Goal: Task Accomplishment & Management: Complete application form

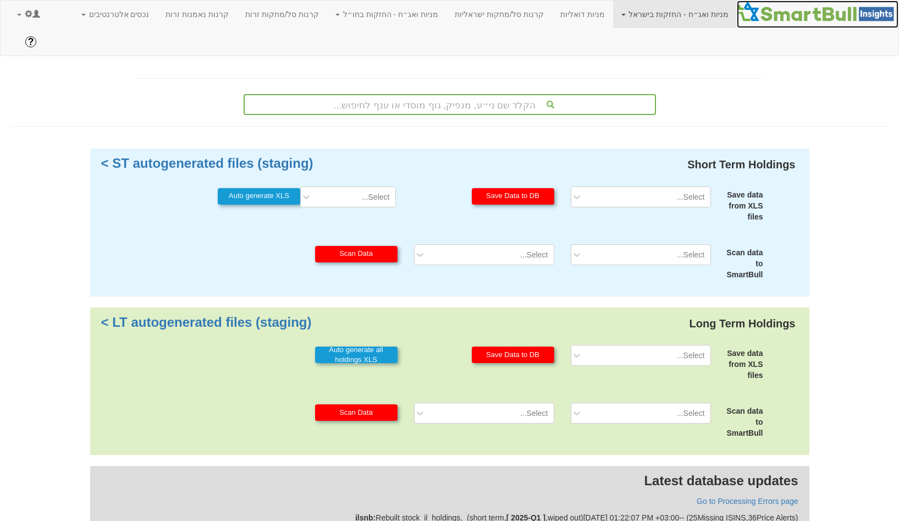
click at [773, 11] on img at bounding box center [818, 12] width 162 height 22
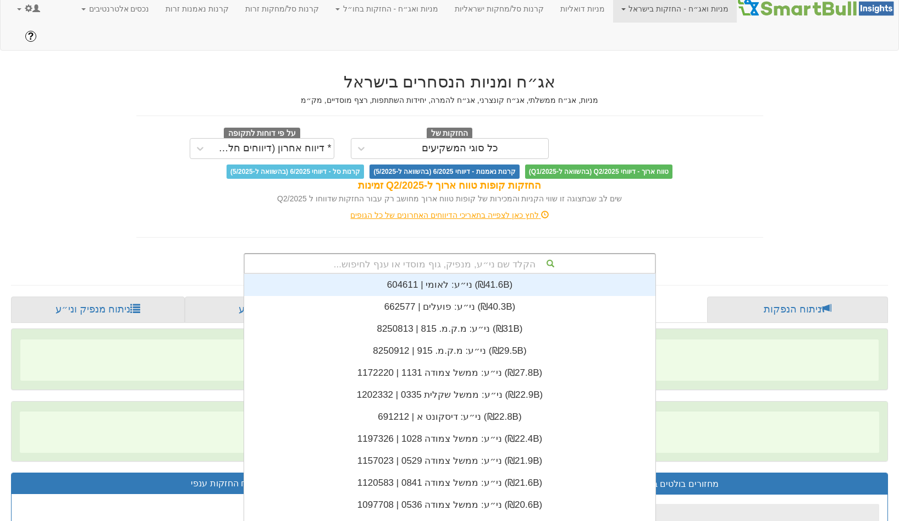
click at [482, 253] on div "הקלד שם ני״ע, מנפיק, גוף מוסדי או ענף לחיפוש... ני״ע: ‏לאומי | 604611 ‎(₪41.6B)…" at bounding box center [450, 263] width 412 height 21
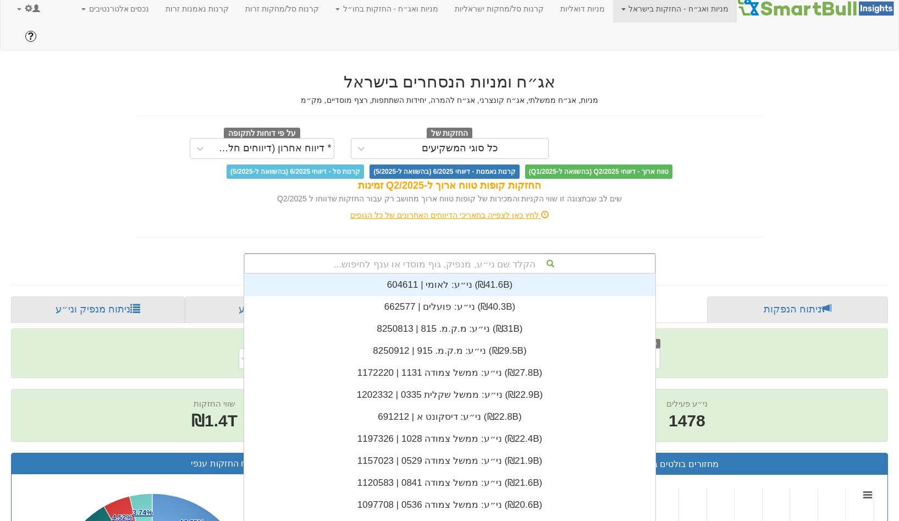
scroll to position [0, 0]
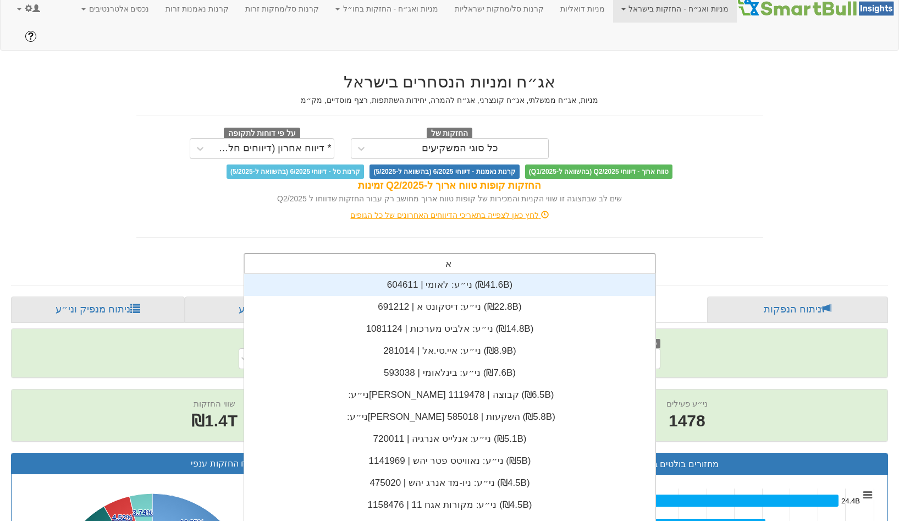
type input "אנל"
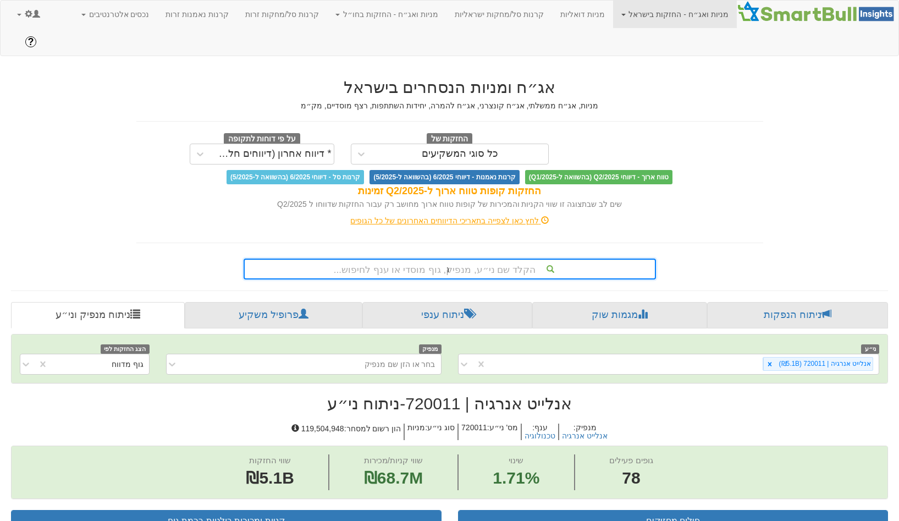
scroll to position [5, 0]
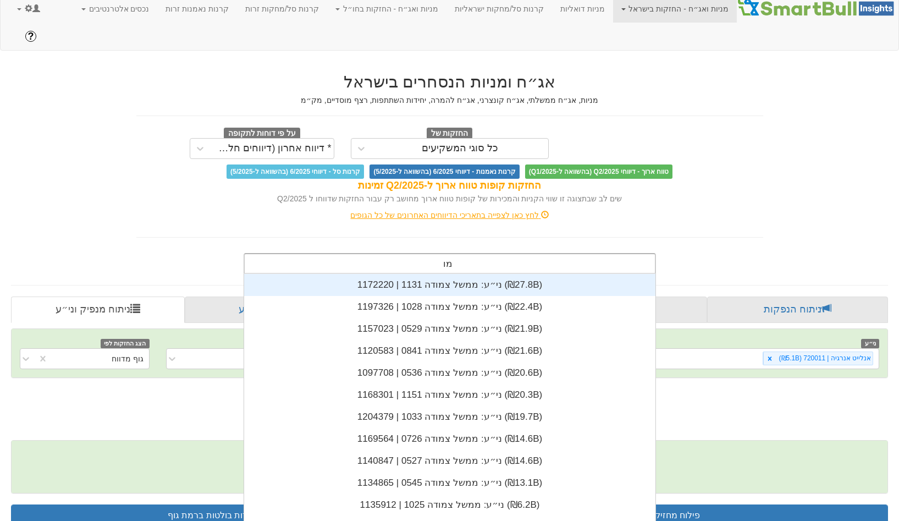
type input "מור"
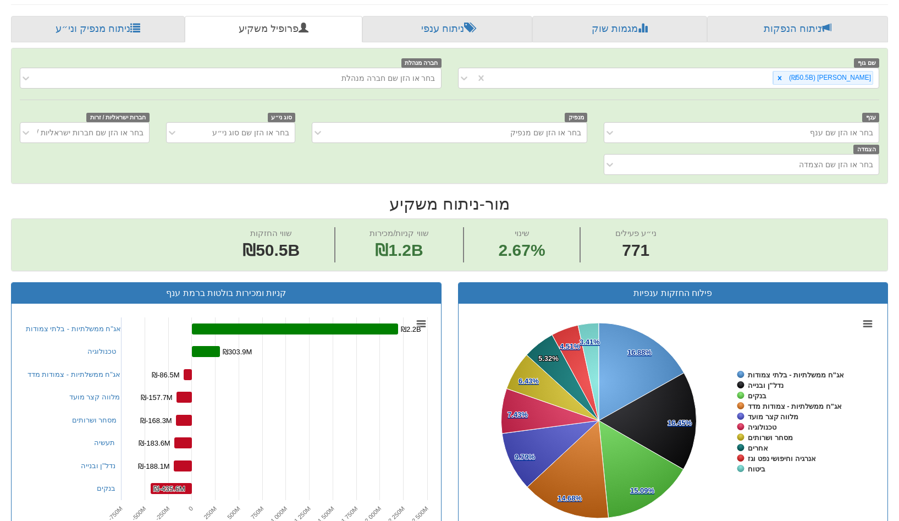
scroll to position [291, 0]
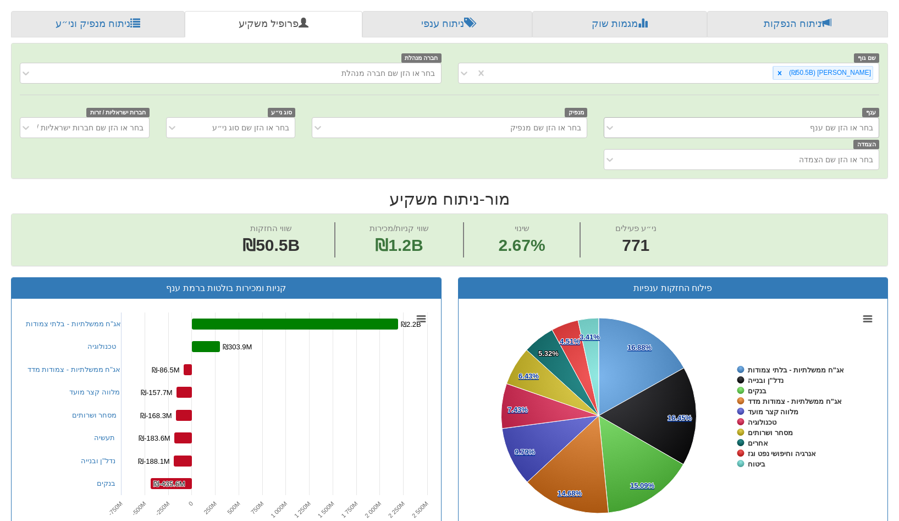
click at [666, 119] on div "בחר או הזן שם ענף" at bounding box center [749, 128] width 257 height 18
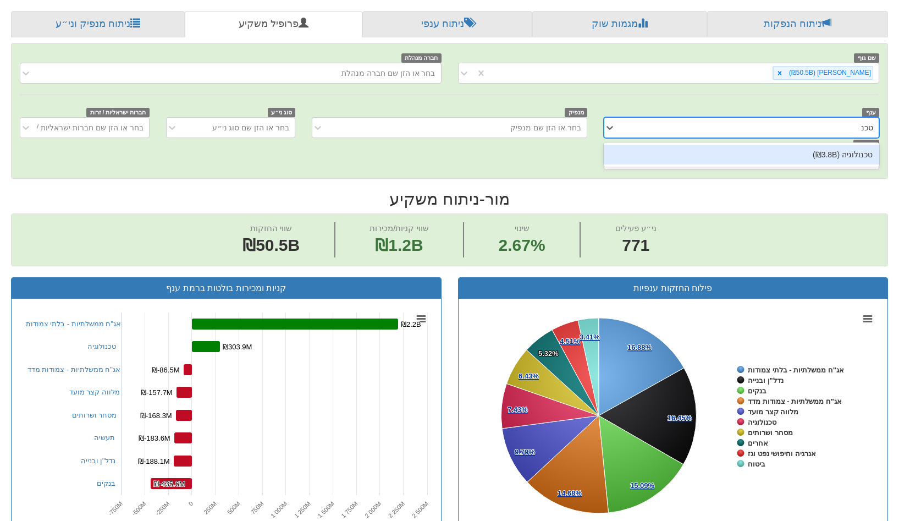
type input "טכנו"
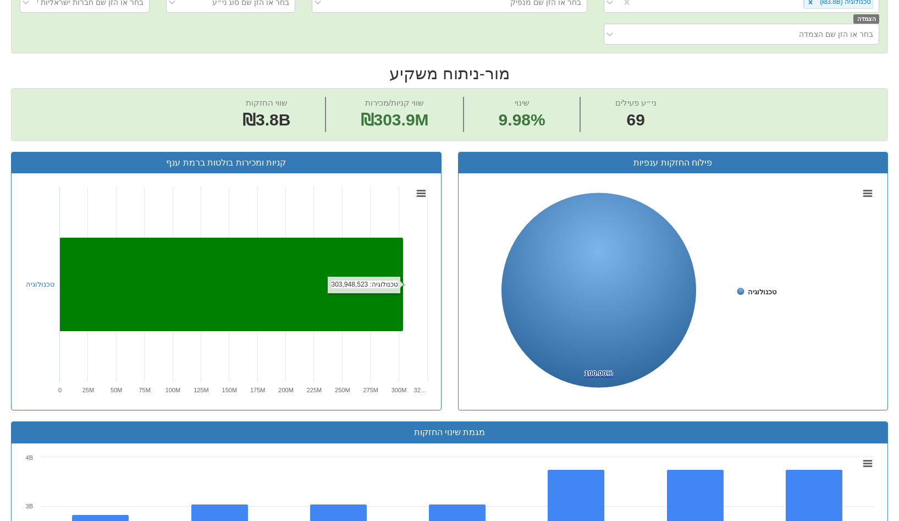
scroll to position [423, 0]
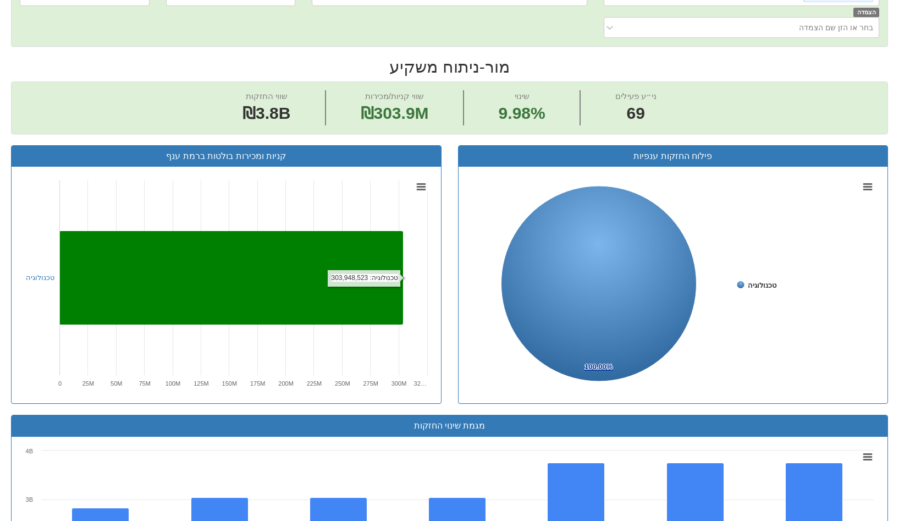
click at [229, 231] on rect at bounding box center [231, 277] width 344 height 93
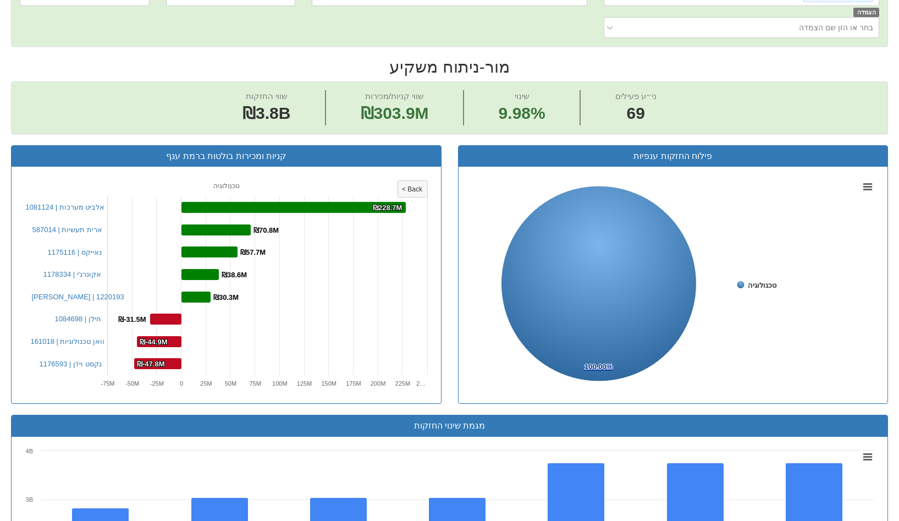
scroll to position [96, 0]
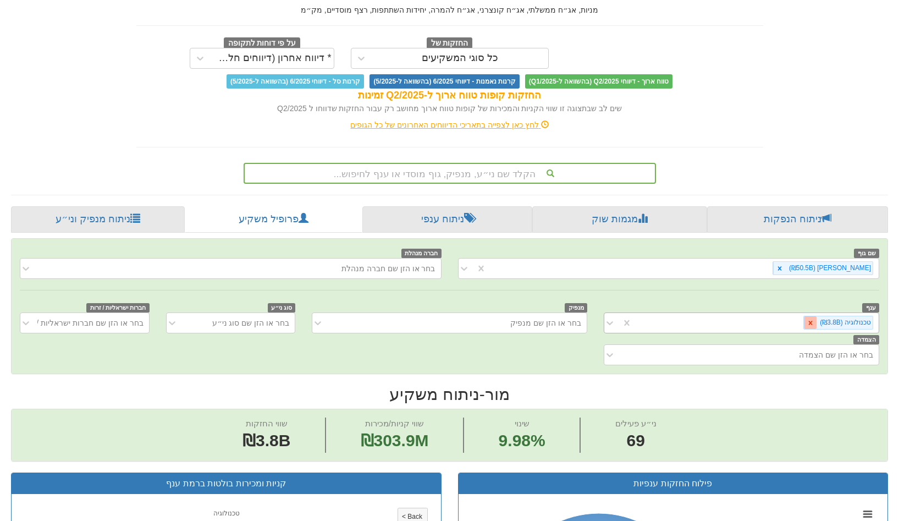
click at [816, 316] on div at bounding box center [810, 322] width 13 height 13
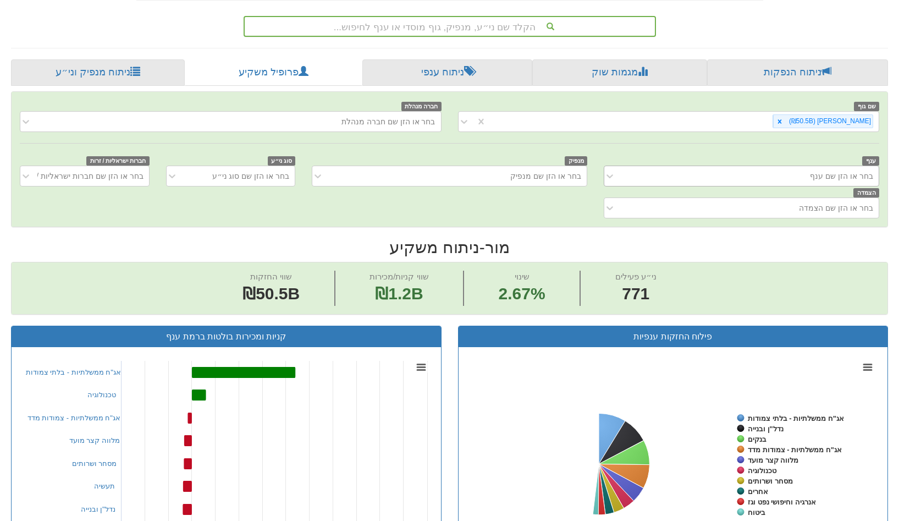
scroll to position [338, 0]
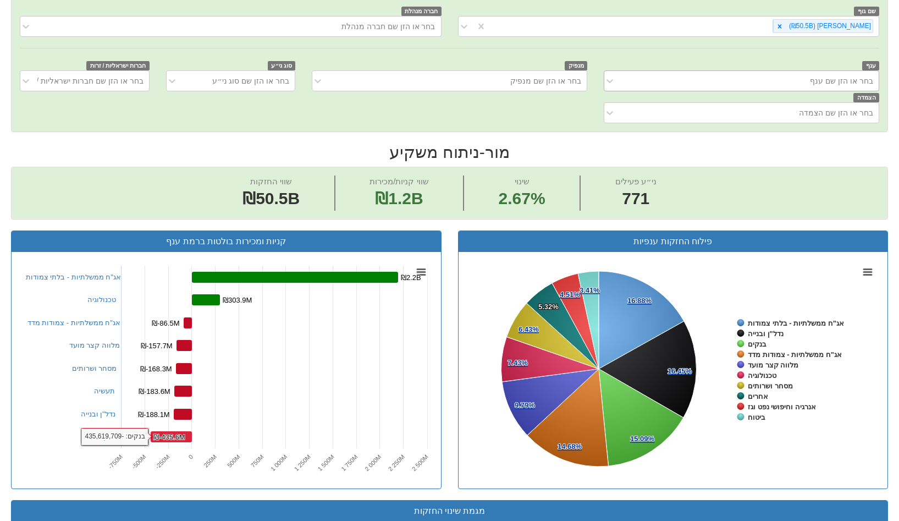
click at [180, 415] on rect at bounding box center [226, 370] width 412 height 220
click at [180, 433] on tspan "₪-435.6M" at bounding box center [169, 437] width 32 height 8
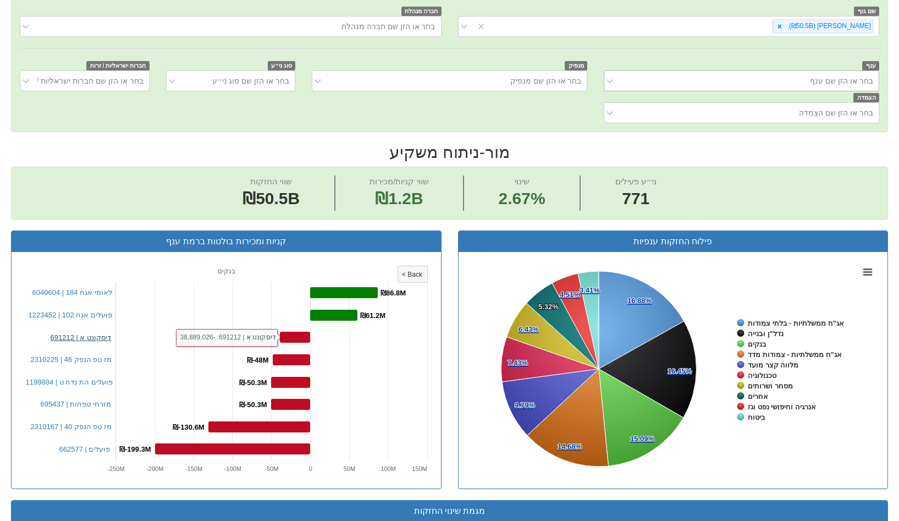
click at [98, 333] on link "דיסקונט א | 691212" at bounding box center [81, 337] width 61 height 8
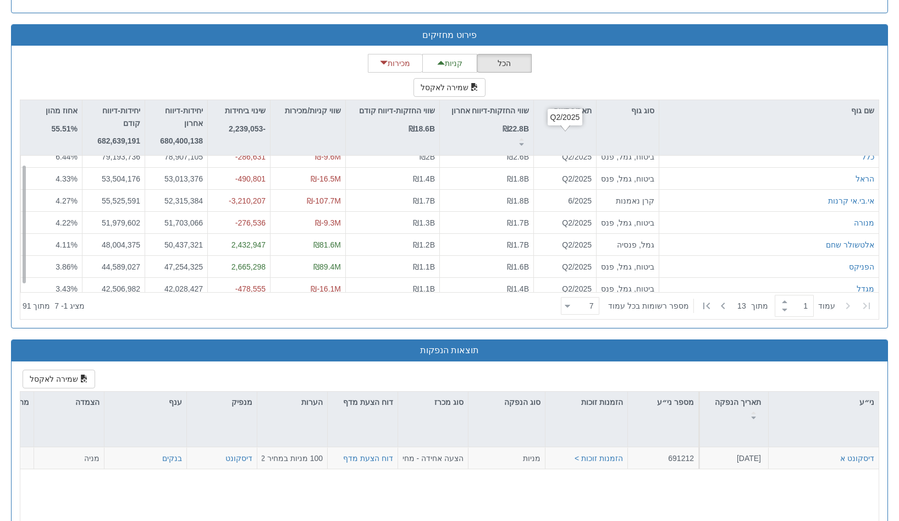
scroll to position [18, 0]
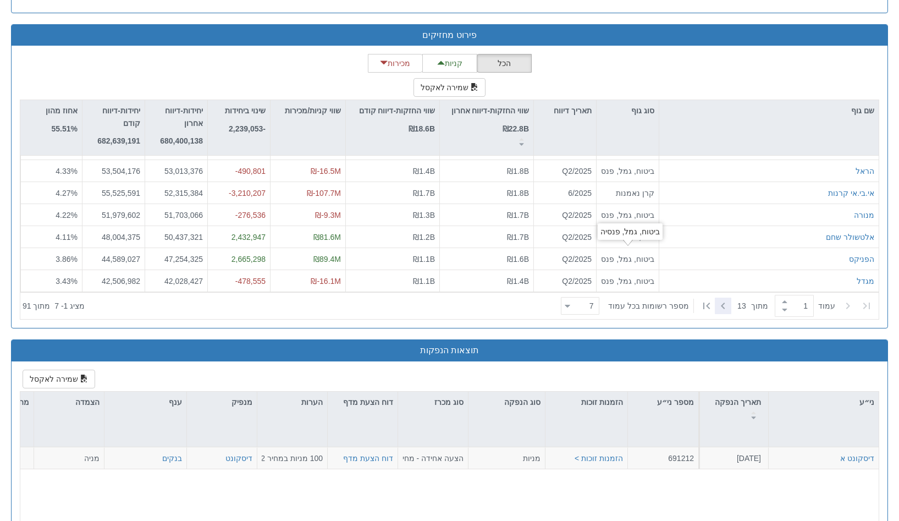
click at [731, 297] on div at bounding box center [723, 305] width 16 height 16
type input "2"
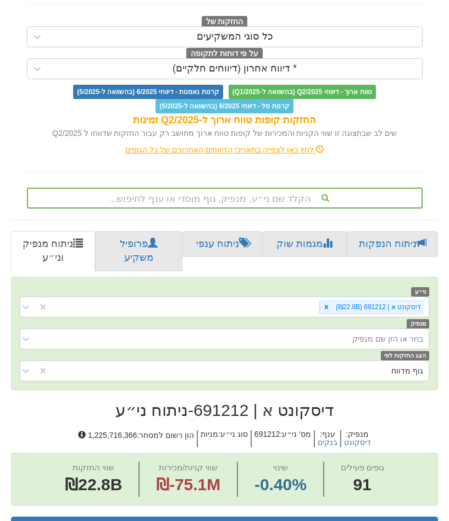
scroll to position [231, 0]
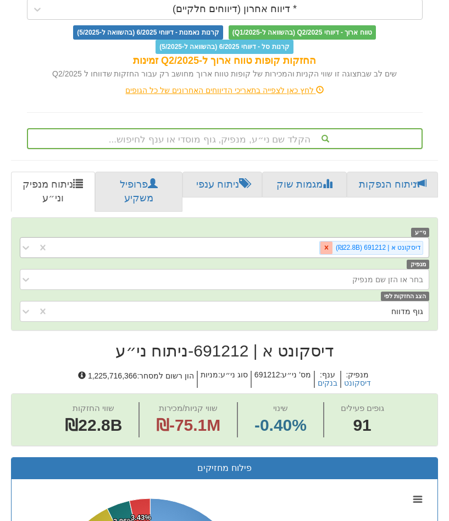
click at [326, 245] on div at bounding box center [326, 247] width 13 height 13
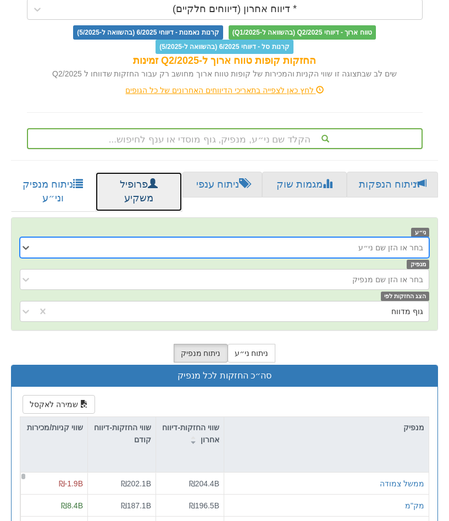
click at [142, 187] on link "פרופיל משקיע" at bounding box center [138, 192] width 87 height 40
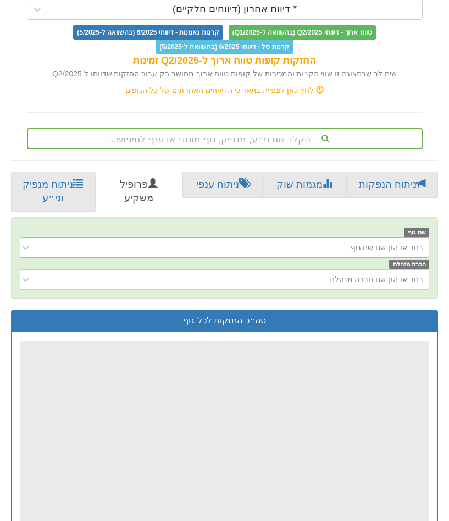
click at [333, 248] on div "בחר או הזן שם שם גוף" at bounding box center [232, 248] width 391 height 18
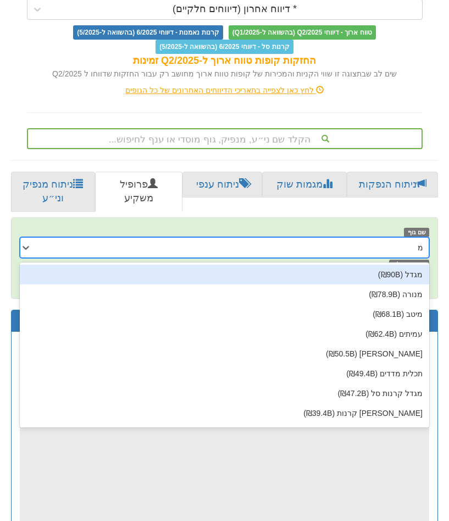
type input "מור"
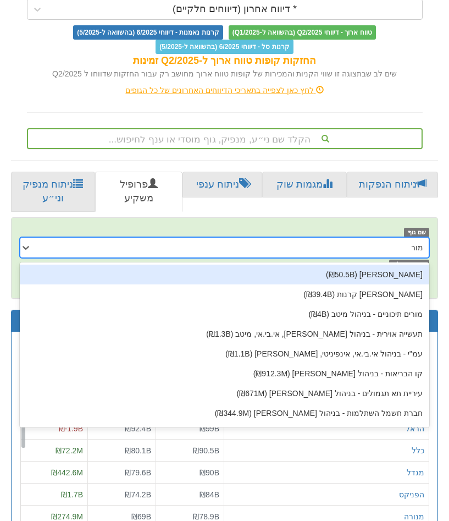
click at [379, 278] on div "מור (₪50.5B)" at bounding box center [225, 274] width 410 height 20
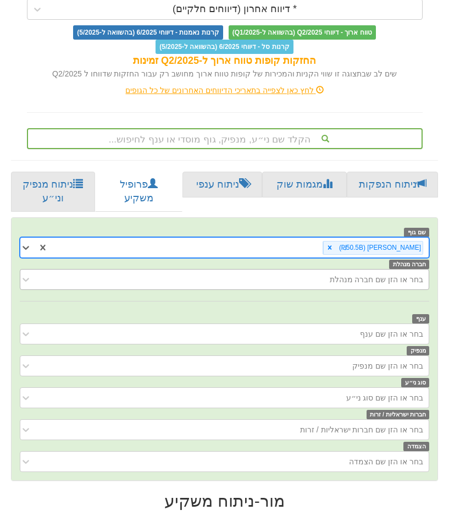
click at [380, 282] on div "בחר או הזן שם חברה מנהלת" at bounding box center [376, 279] width 93 height 11
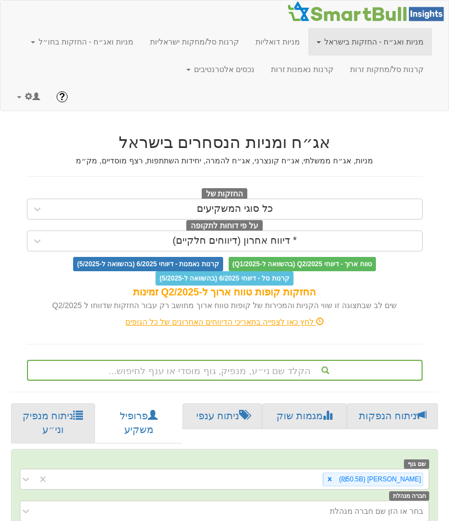
click at [269, 224] on div "על פי דוחות לתקופה * דיווח אחרון (דיווחים חלקיים)" at bounding box center [225, 235] width 412 height 32
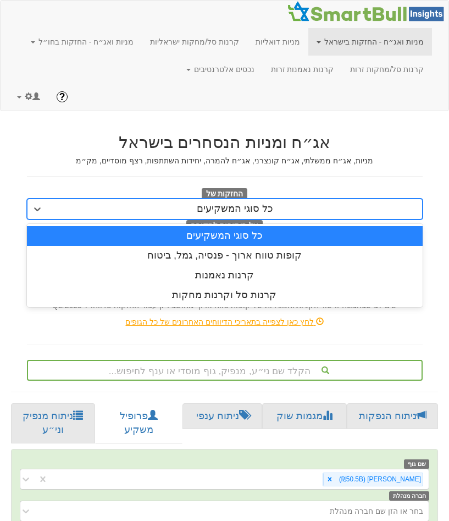
click at [271, 213] on div "כל סוגי המשקיעים" at bounding box center [235, 209] width 374 height 18
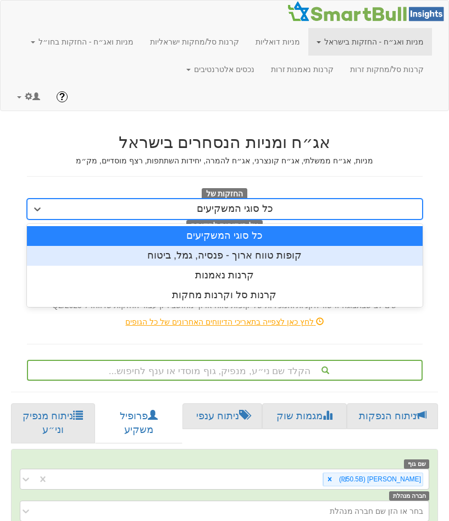
click at [258, 246] on div "קופות טווח ארוך - פנסיה, גמל, ביטוח" at bounding box center [225, 256] width 396 height 20
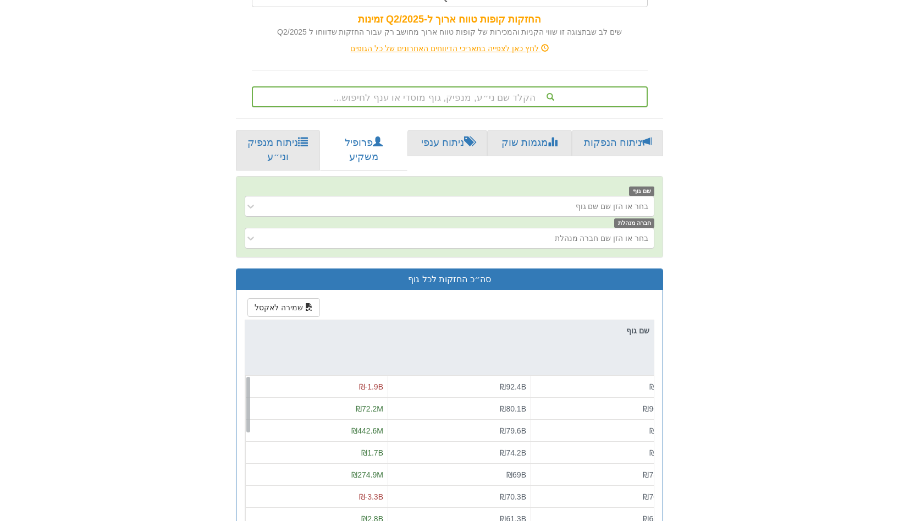
scroll to position [235, 0]
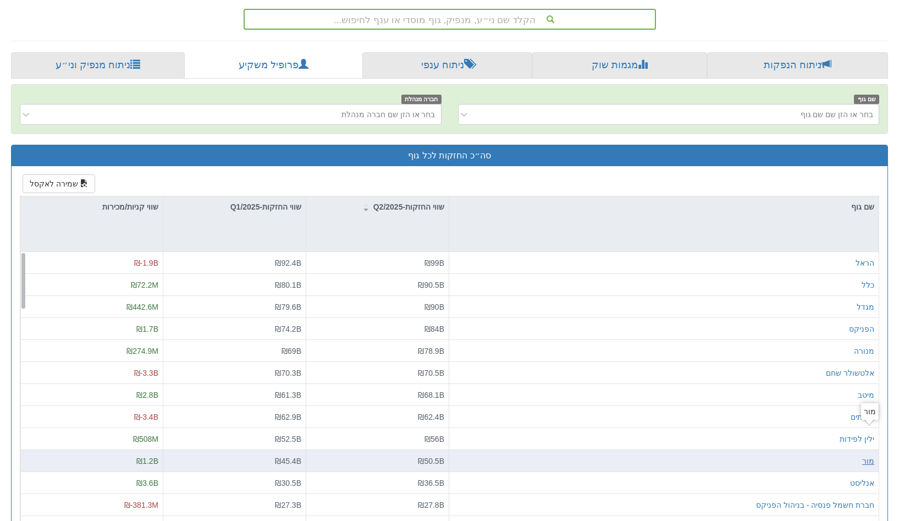
click at [873, 455] on div "מור" at bounding box center [868, 460] width 12 height 11
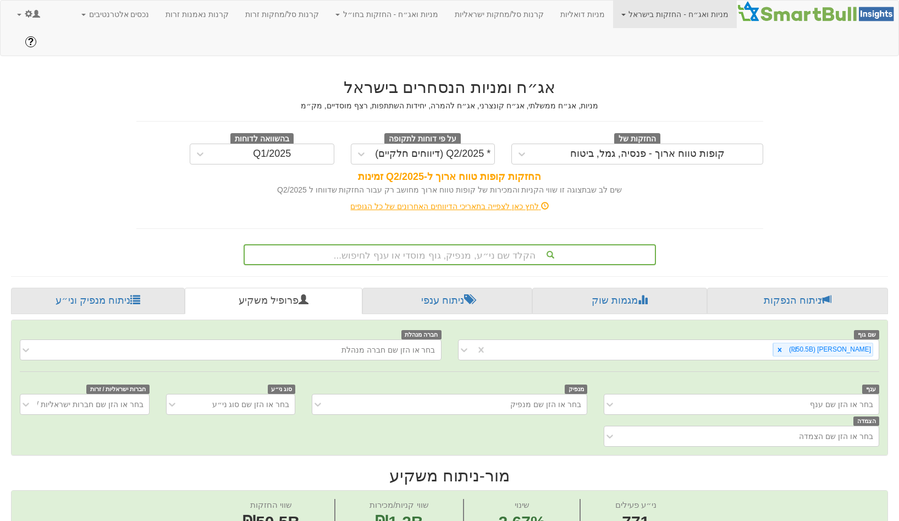
scroll to position [356, 0]
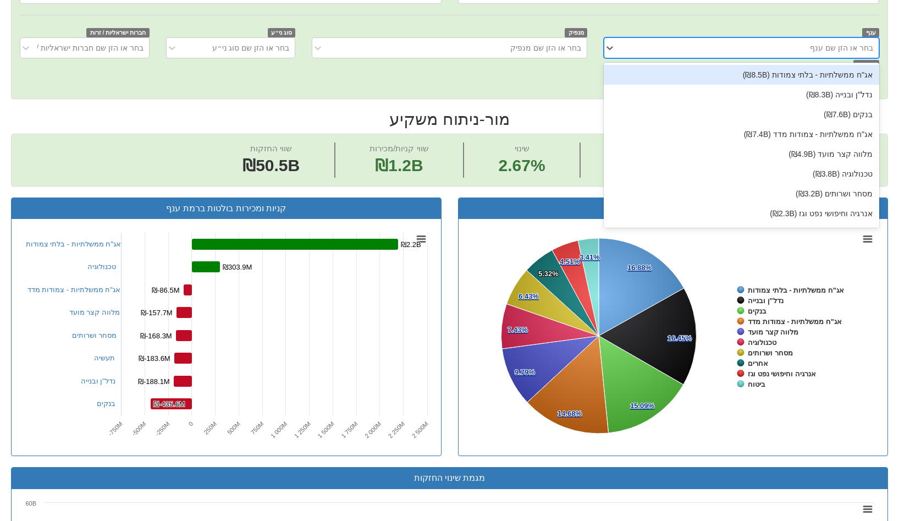
click at [801, 39] on div "בחר או הזן שם ענף" at bounding box center [749, 48] width 257 height 18
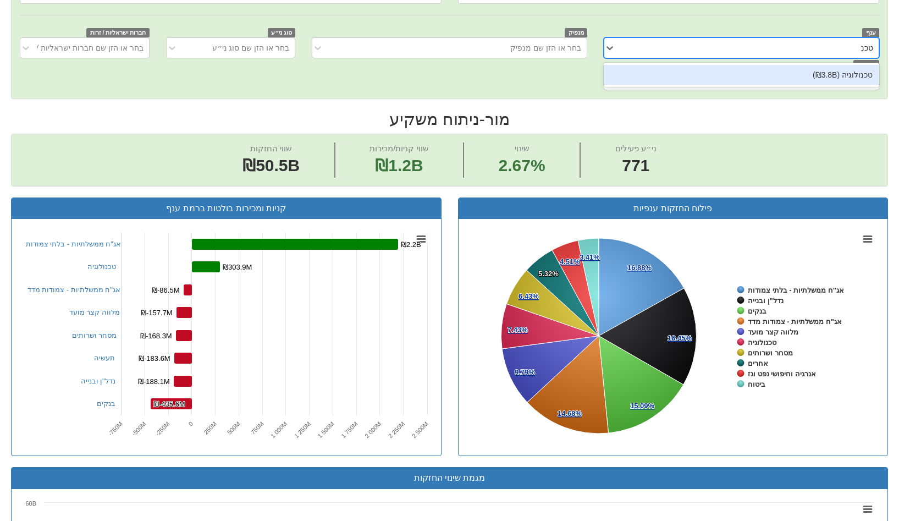
type input "טכנו"
click at [820, 65] on div "טכנולוגיה (₪3.8B)" at bounding box center [741, 75] width 275 height 20
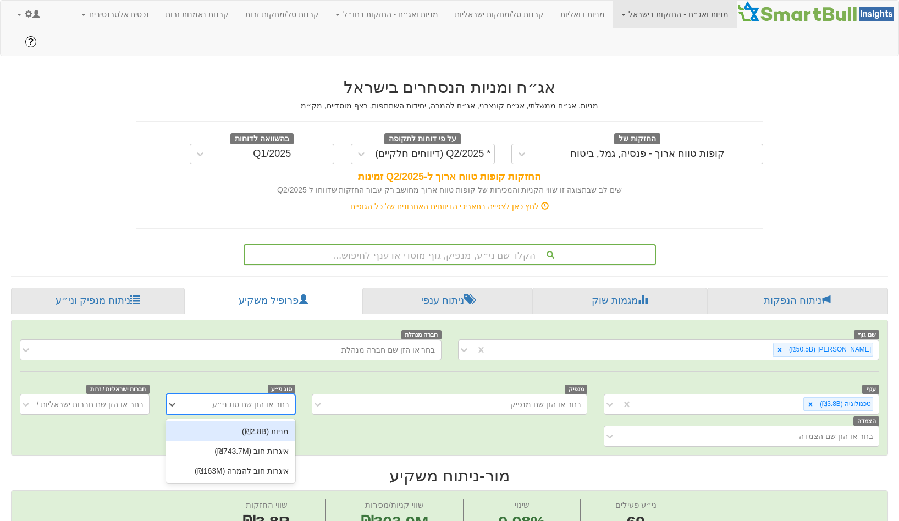
click at [272, 394] on div "בחר או הזן שם סוג ני״ע" at bounding box center [230, 404] width 129 height 21
click at [275, 421] on div "מניות (₪2.8B)" at bounding box center [230, 431] width 129 height 20
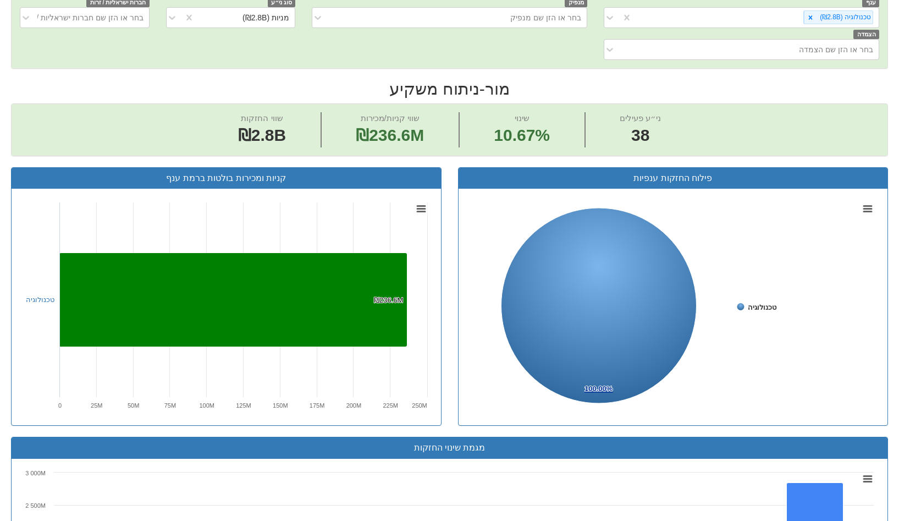
scroll to position [385, 0]
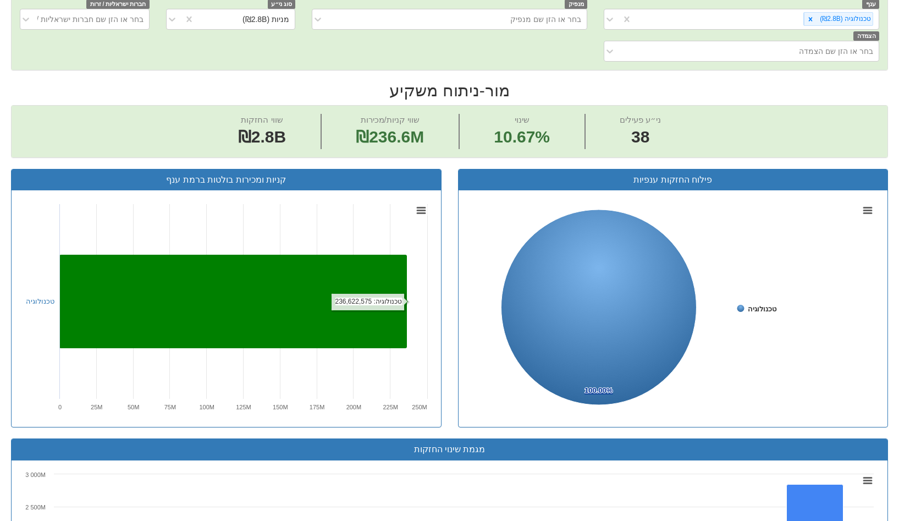
click at [352, 258] on rect at bounding box center [232, 301] width 347 height 93
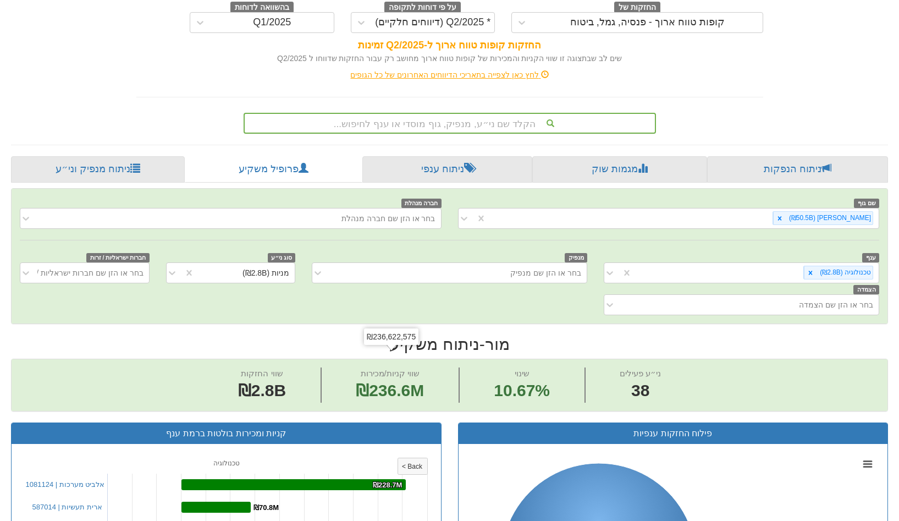
scroll to position [0, 0]
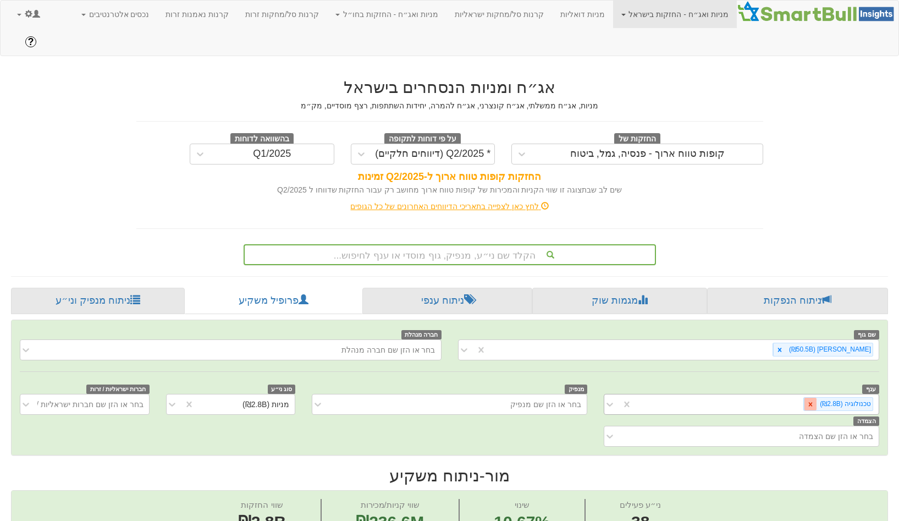
click at [808, 398] on div at bounding box center [810, 404] width 13 height 13
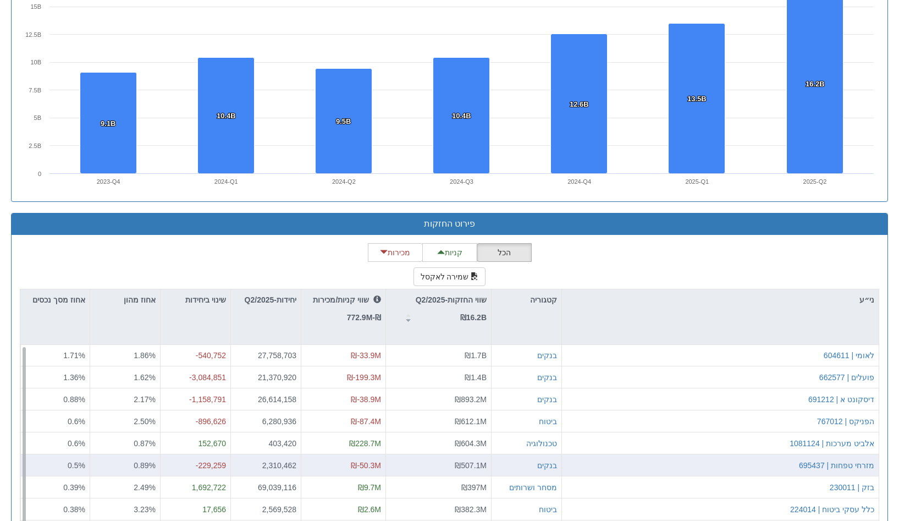
scroll to position [23, 0]
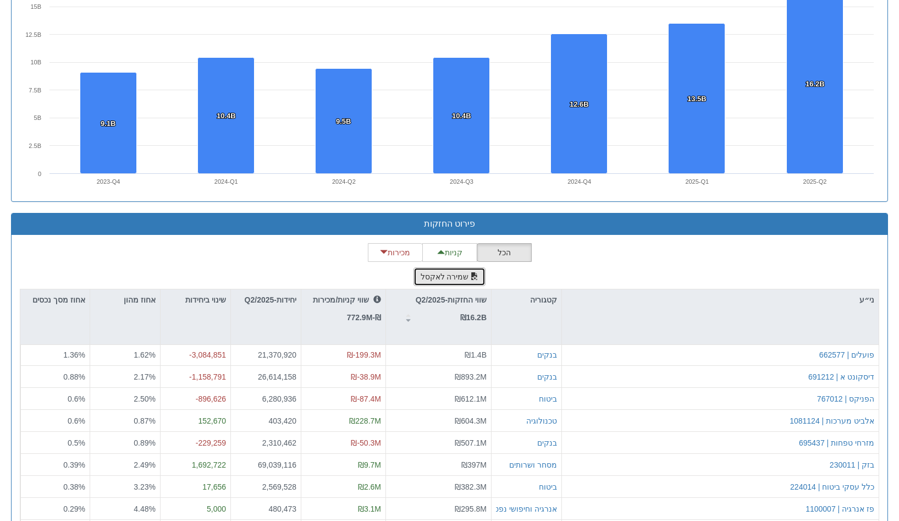
click at [460, 267] on button "שמירה לאקסל" at bounding box center [449, 276] width 73 height 19
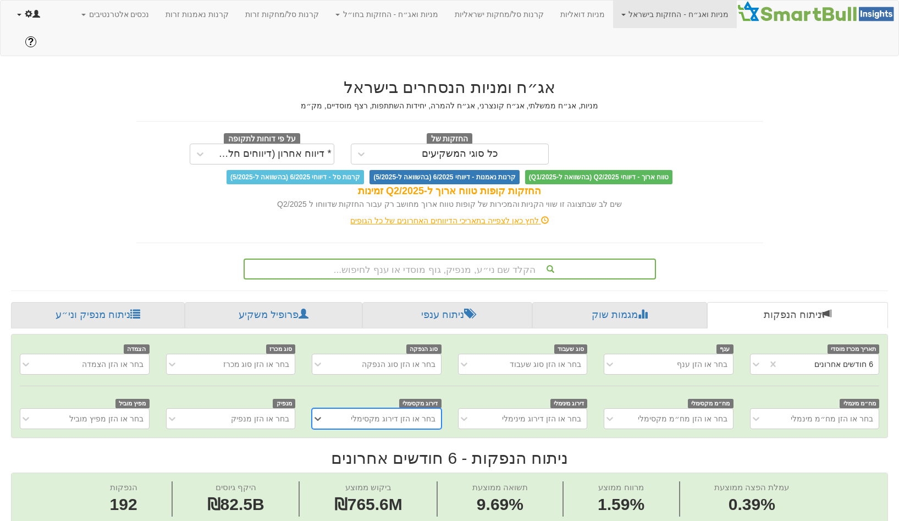
click at [34, 19] on link at bounding box center [29, 14] width 40 height 27
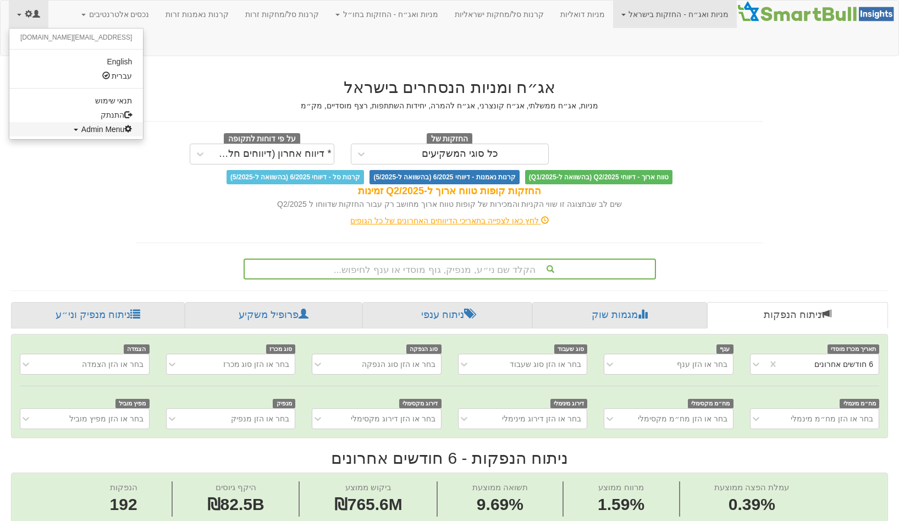
click at [81, 133] on span "Admin Menu" at bounding box center [106, 129] width 51 height 9
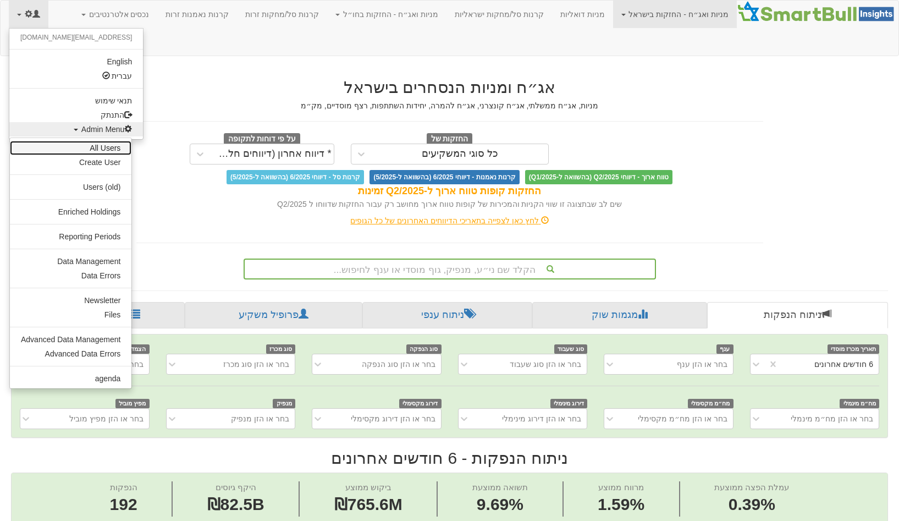
click at [103, 150] on link "All Users" at bounding box center [71, 148] width 122 height 14
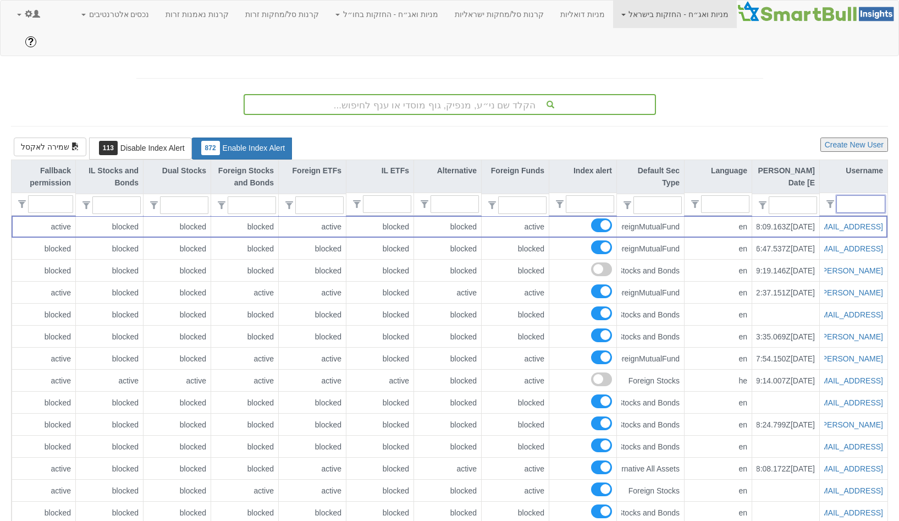
click at [857, 196] on input "text" at bounding box center [865, 204] width 39 height 16
paste input "[EMAIL_ADDRESS][DOMAIN_NAME]"
type input "[EMAIL_ADDRESS][DOMAIN_NAME]"
type input "0"
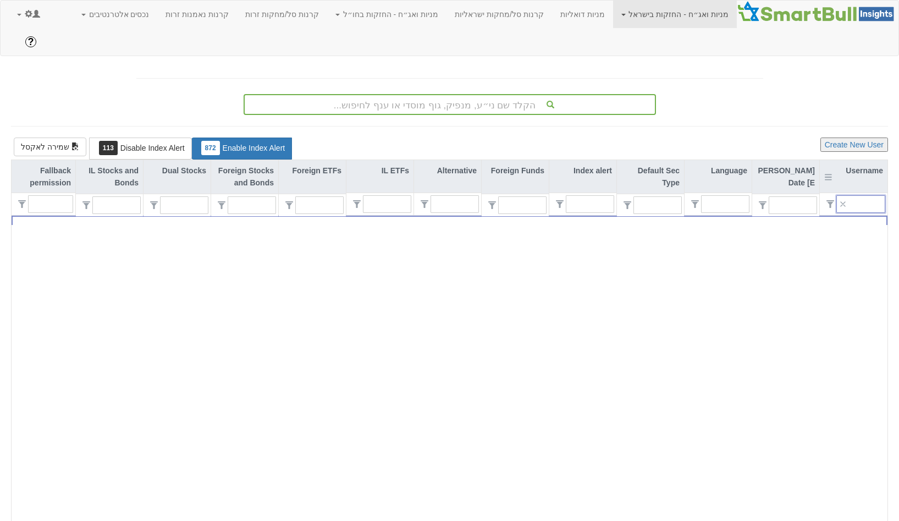
scroll to position [0, 0]
type input "1"
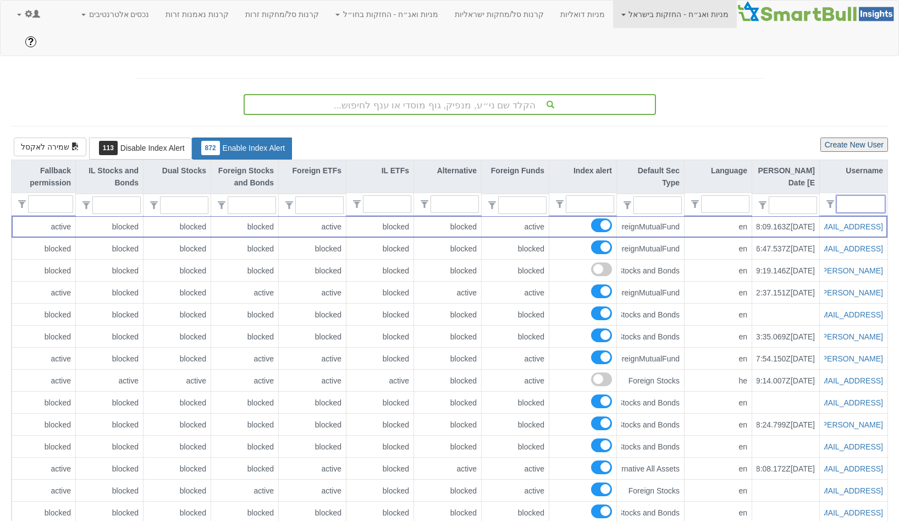
click at [859, 137] on button "Create New User" at bounding box center [854, 144] width 68 height 14
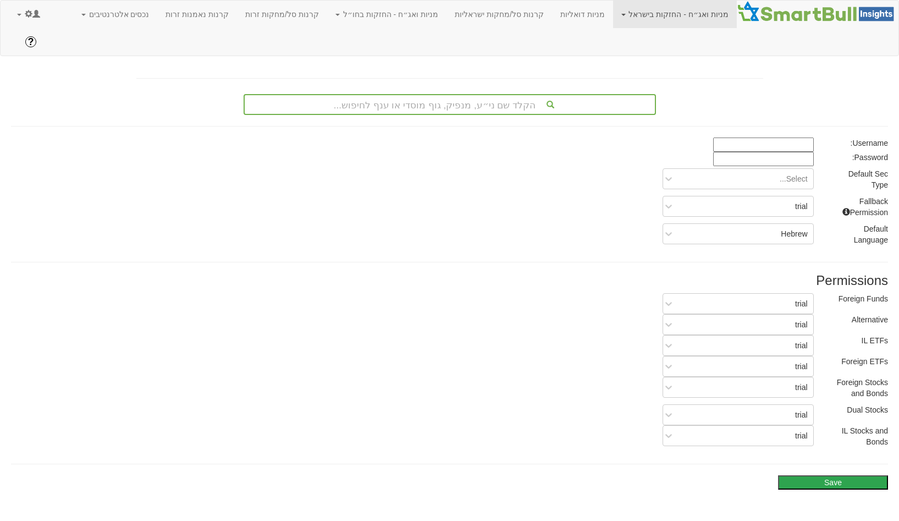
click at [749, 137] on input at bounding box center [763, 144] width 101 height 14
paste input "[EMAIL_ADDRESS][DOMAIN_NAME]"
type input "[EMAIL_ADDRESS][DOMAIN_NAME]"
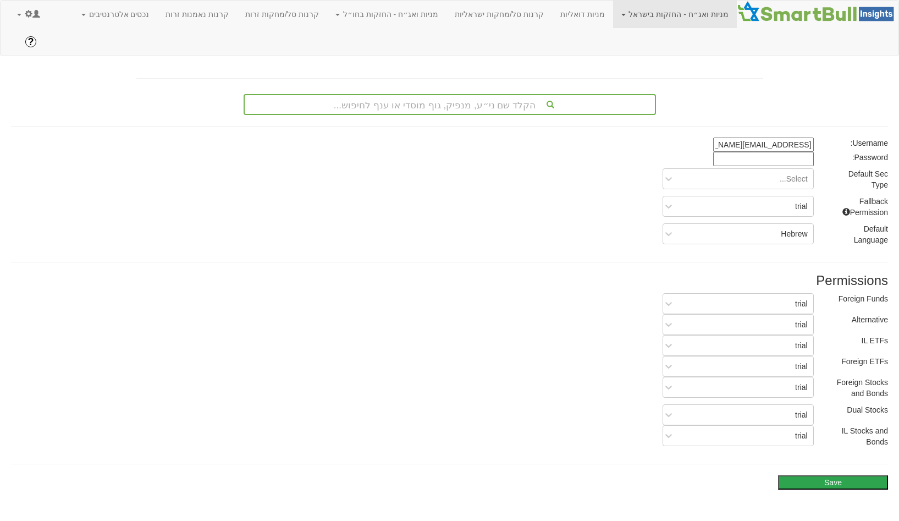
click at [791, 152] on input at bounding box center [763, 159] width 101 height 14
paste input "AgrW2649"
type input "AgrW2649"
click at [771, 170] on div "Select..." at bounding box center [746, 179] width 133 height 18
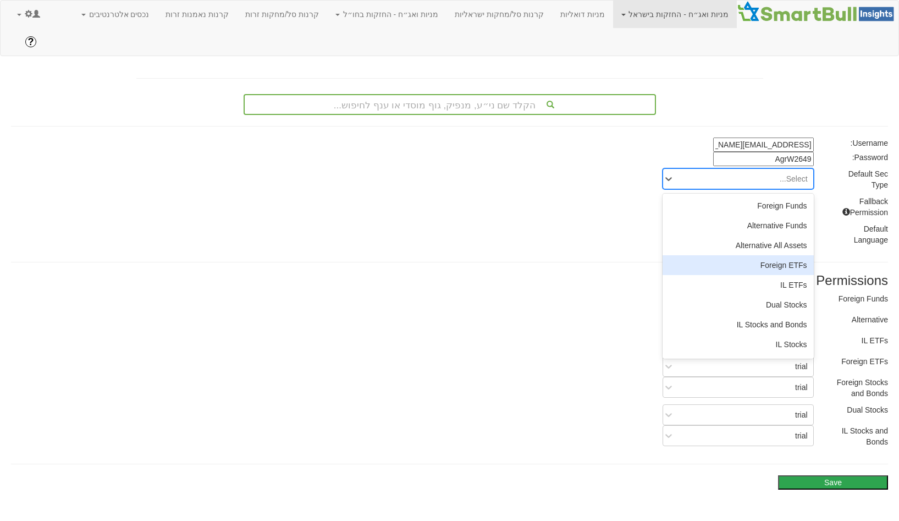
click at [775, 255] on div "Foreign ETFs" at bounding box center [738, 265] width 151 height 20
click at [675, 169] on div at bounding box center [671, 179] width 16 height 20
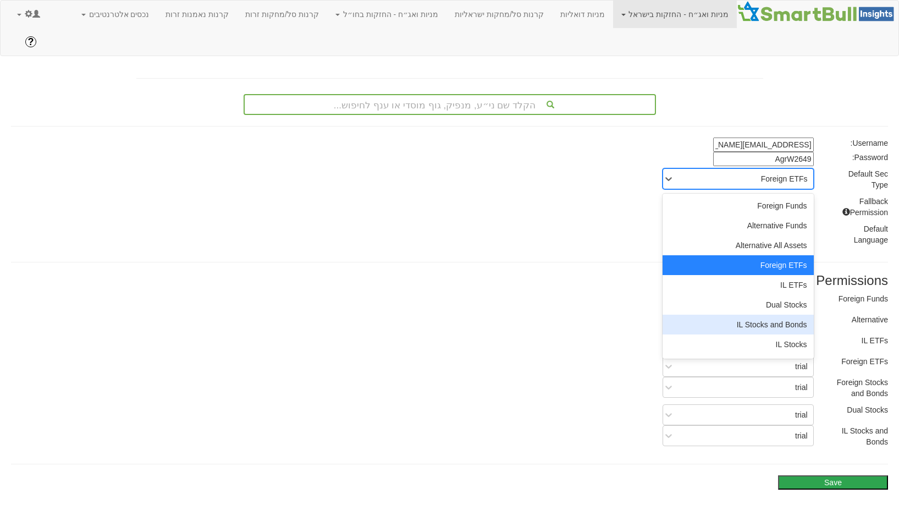
click at [767, 314] on div "IL Stocks and Bonds" at bounding box center [738, 324] width 151 height 20
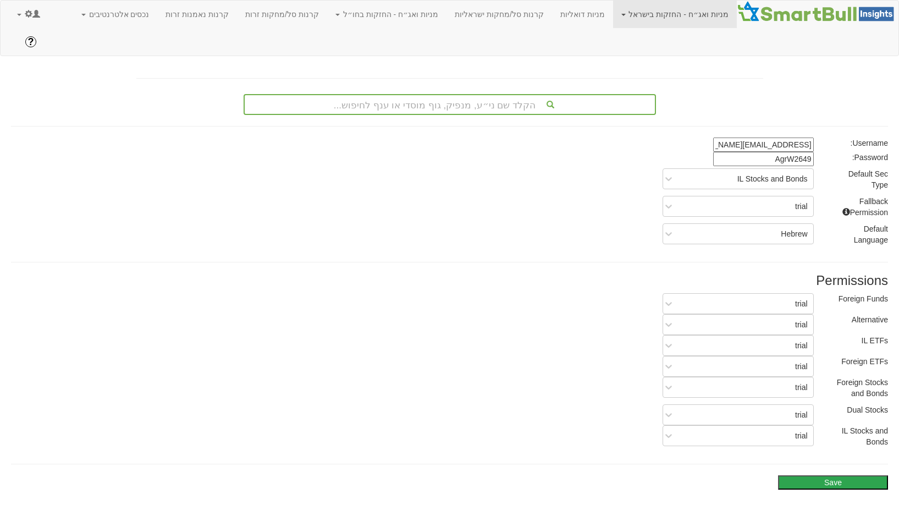
click at [728, 168] on div "Default Sec Type IL Stocks and Bonds" at bounding box center [449, 181] width 893 height 27
click at [730, 170] on div "IL Stocks and Bonds" at bounding box center [746, 179] width 133 height 18
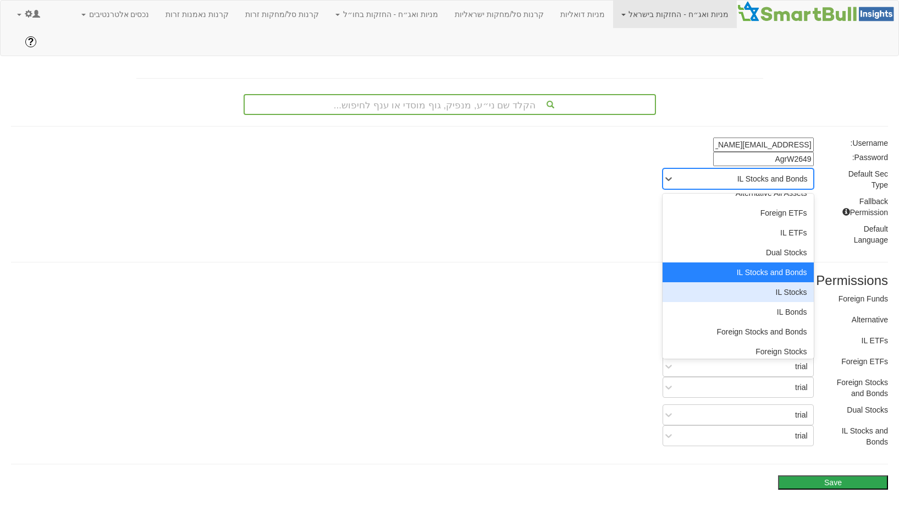
scroll to position [77, 0]
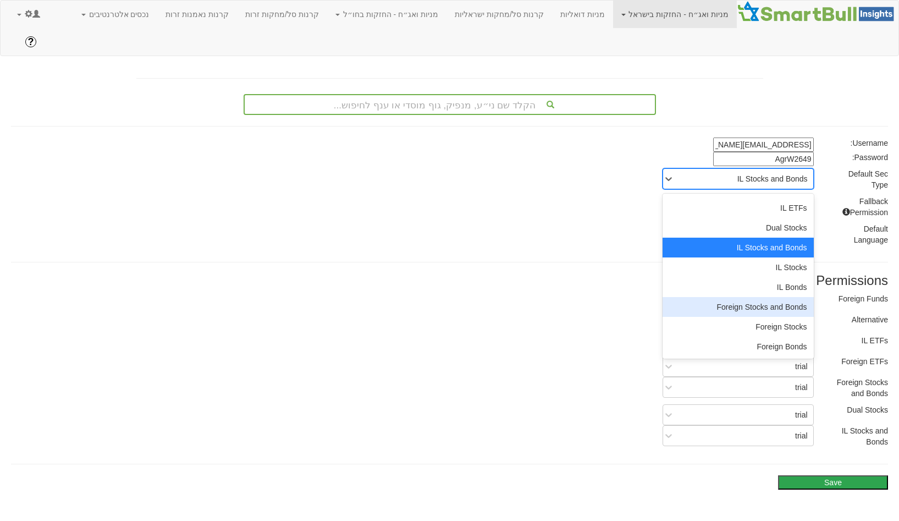
click at [746, 297] on div "Foreign Stocks and Bonds" at bounding box center [738, 307] width 151 height 20
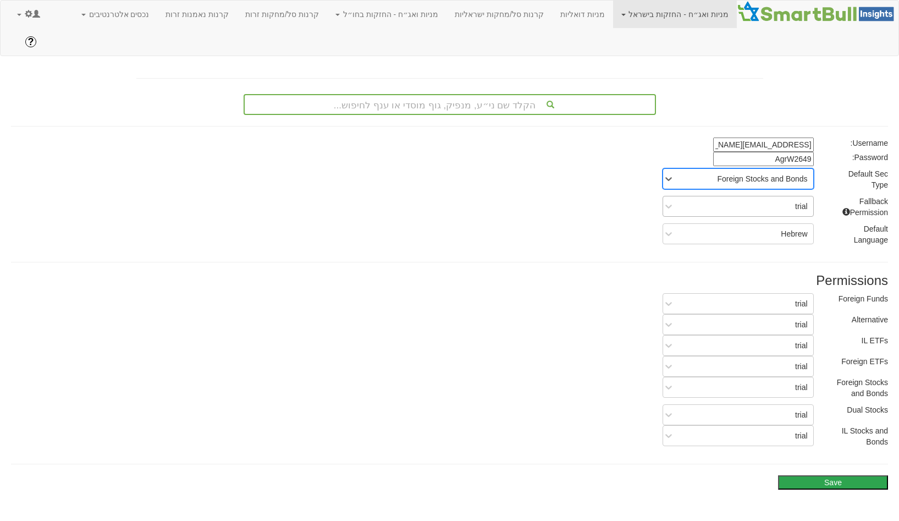
click at [778, 197] on div "trial" at bounding box center [746, 206] width 133 height 18
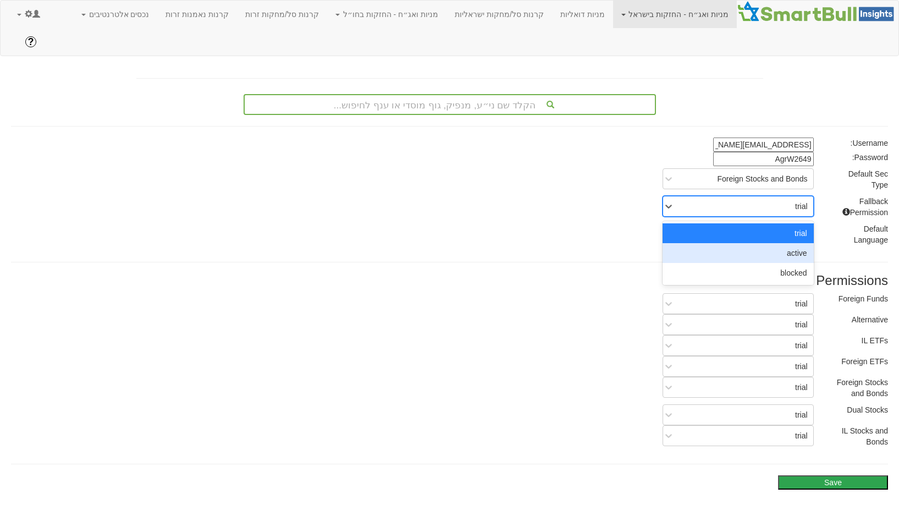
click at [785, 243] on div "active" at bounding box center [738, 253] width 151 height 20
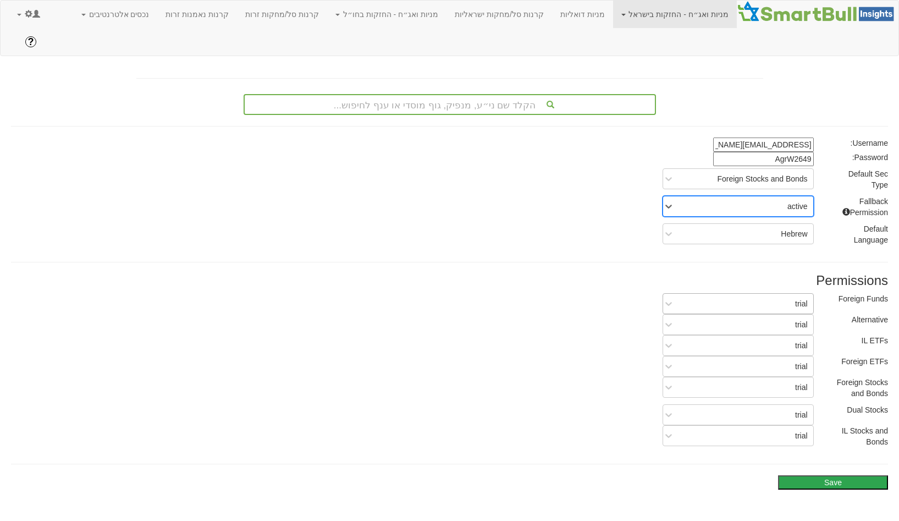
click at [767, 295] on div "trial" at bounding box center [746, 304] width 133 height 18
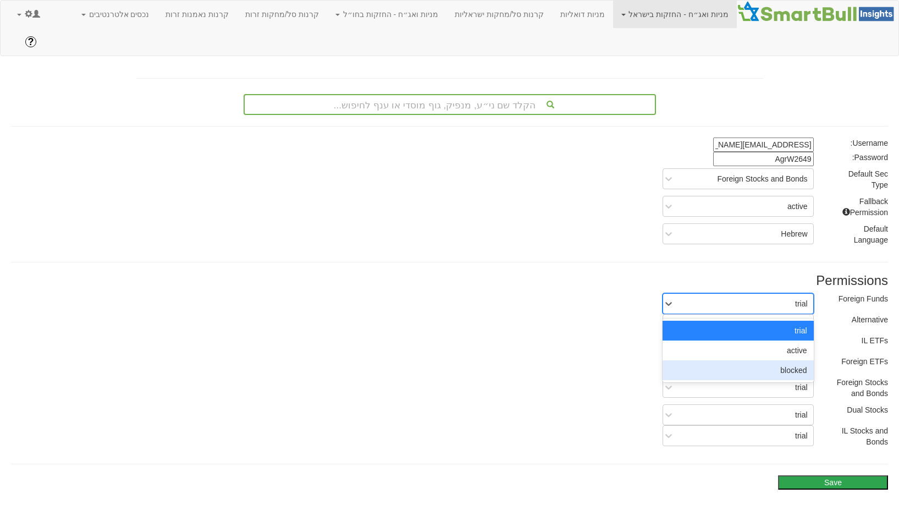
click at [769, 360] on div "blocked" at bounding box center [738, 370] width 151 height 20
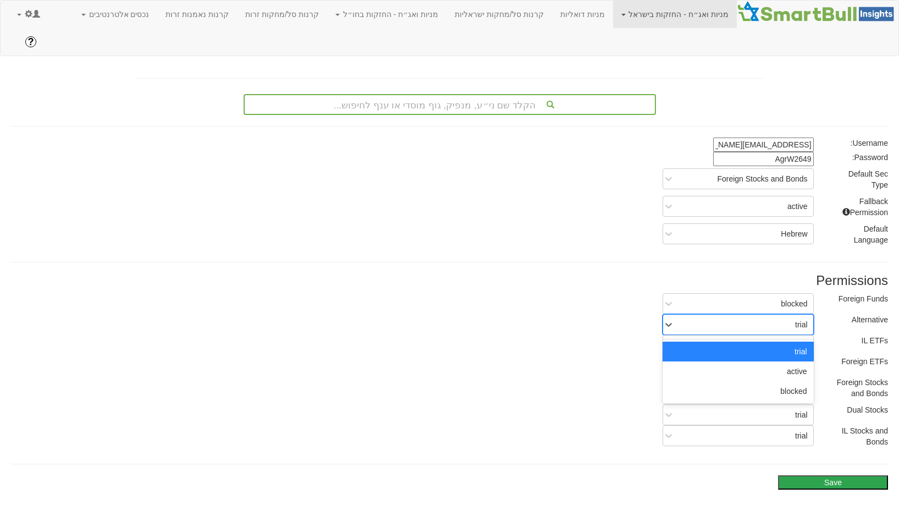
click at [783, 316] on div "trial" at bounding box center [746, 325] width 133 height 18
click at [788, 381] on div "blocked" at bounding box center [738, 391] width 151 height 20
click at [795, 340] on div "trial" at bounding box center [801, 345] width 13 height 11
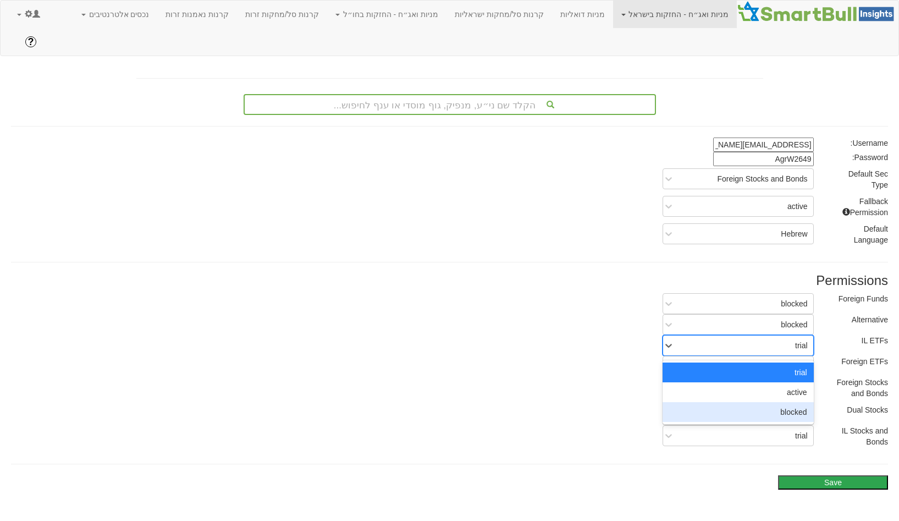
click at [797, 402] on div "blocked" at bounding box center [738, 412] width 151 height 20
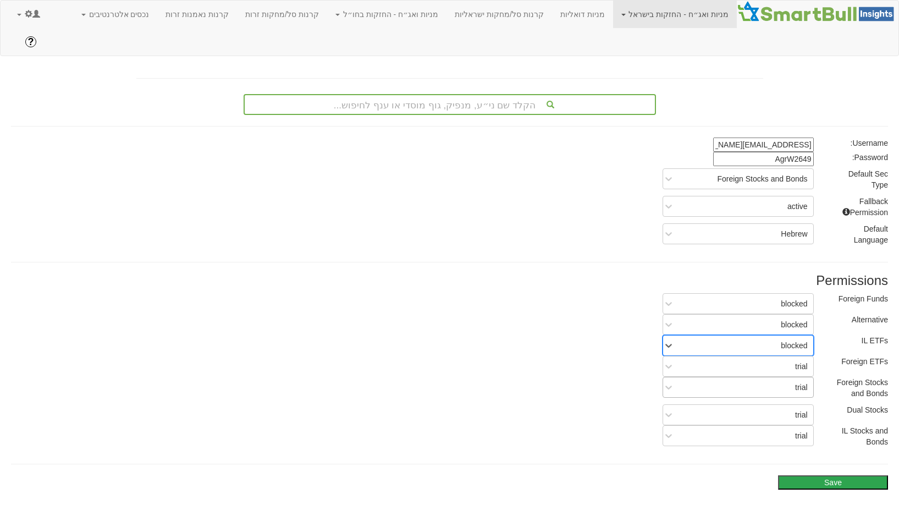
click at [801, 382] on div "trial" at bounding box center [801, 387] width 13 height 11
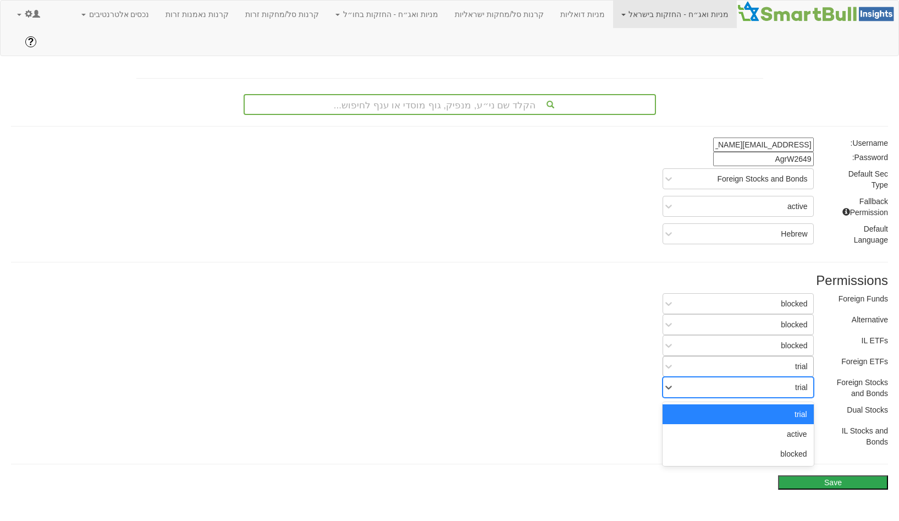
click at [801, 356] on div "trial" at bounding box center [738, 366] width 151 height 21
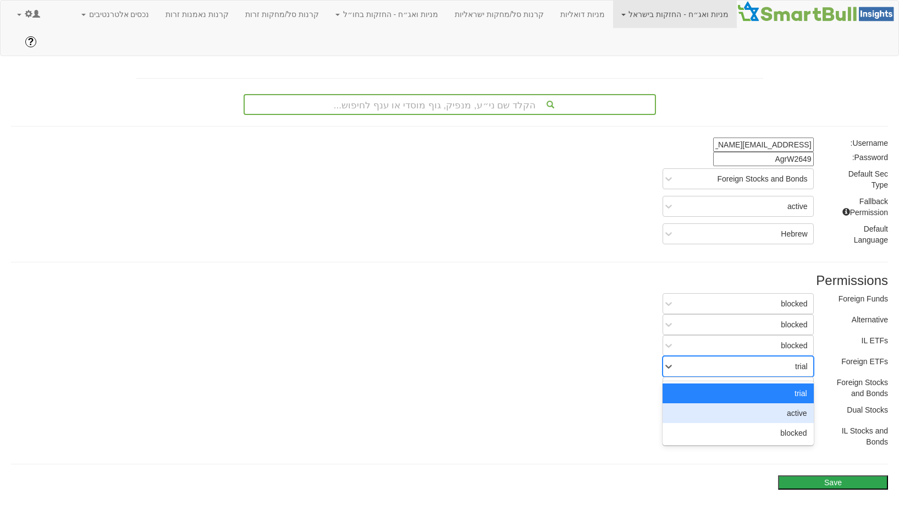
click at [799, 403] on div "active" at bounding box center [738, 413] width 151 height 20
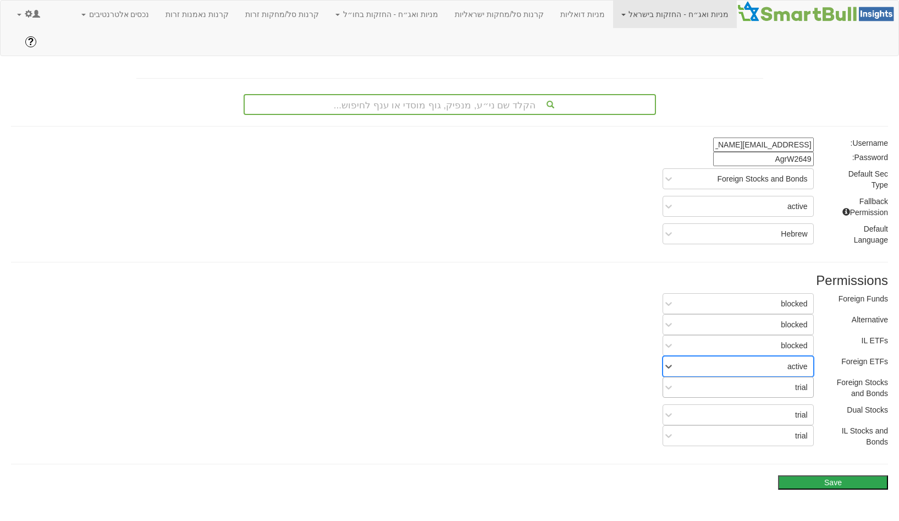
click at [799, 378] on div "trial" at bounding box center [746, 387] width 133 height 18
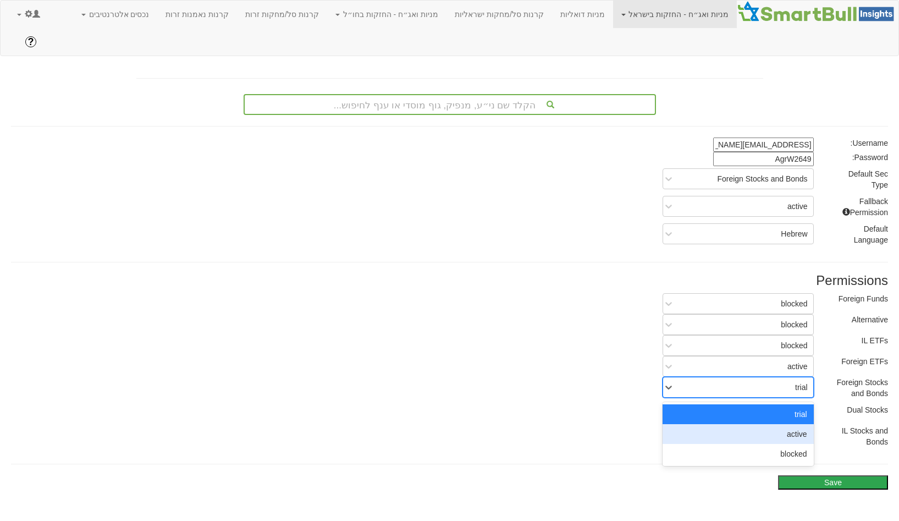
click at [796, 424] on div "active" at bounding box center [738, 434] width 151 height 20
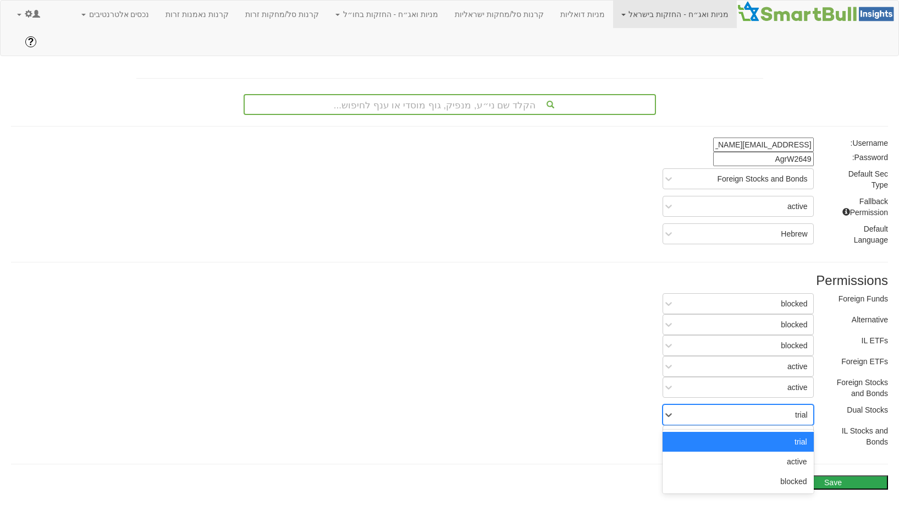
click at [796, 409] on div "trial" at bounding box center [801, 414] width 13 height 11
click at [794, 451] on div "active" at bounding box center [738, 461] width 151 height 20
click at [794, 427] on div "trial" at bounding box center [746, 436] width 133 height 18
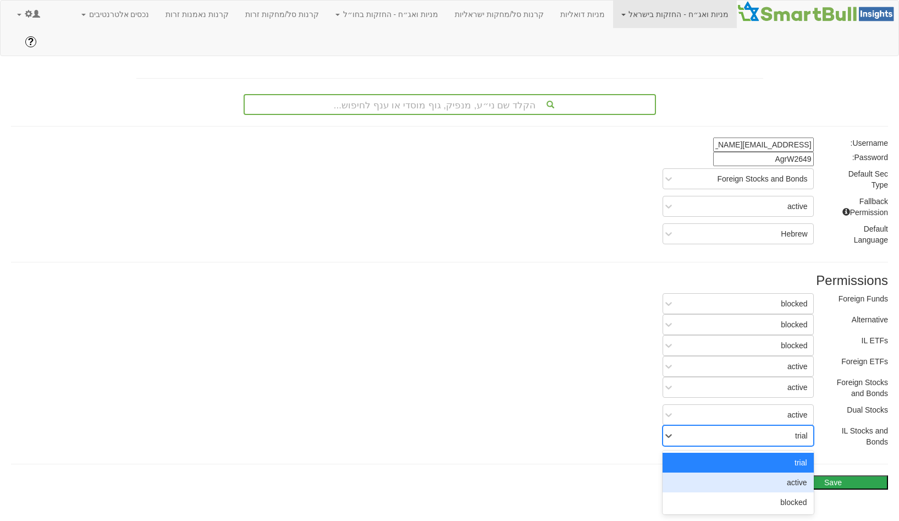
click at [793, 472] on div "active" at bounding box center [738, 482] width 151 height 20
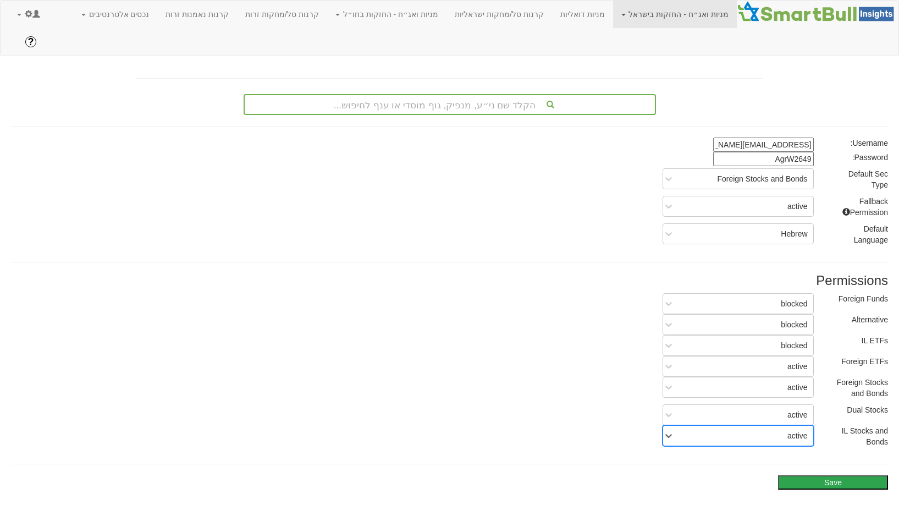
click at [827, 475] on button "Save" at bounding box center [833, 482] width 110 height 14
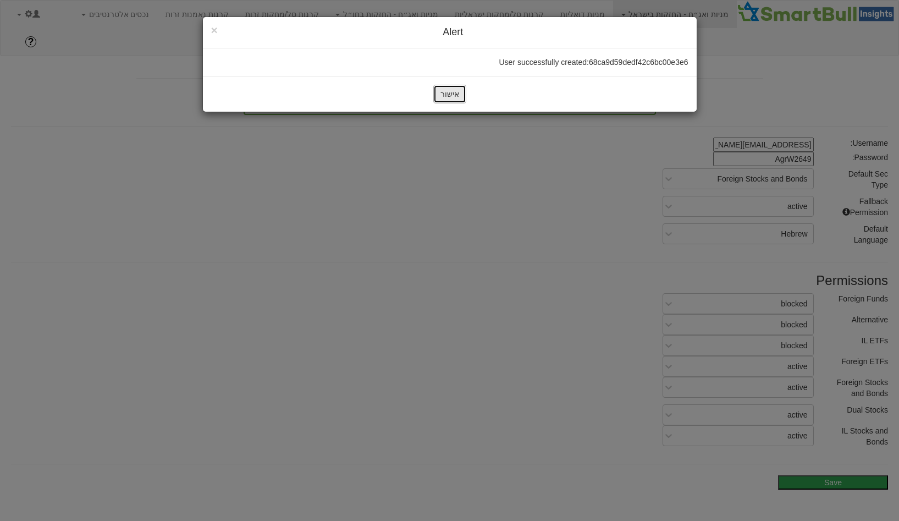
click at [454, 92] on button "אישור" at bounding box center [449, 94] width 33 height 19
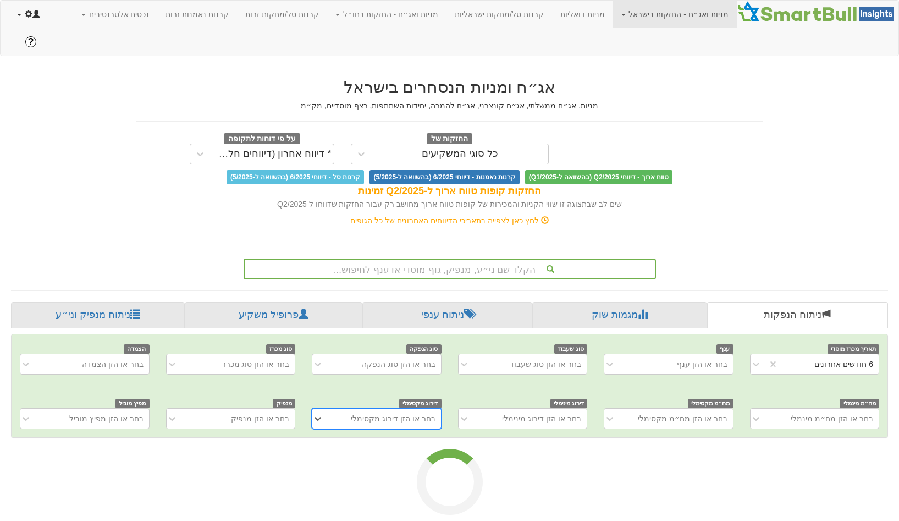
click at [42, 12] on link at bounding box center [29, 14] width 40 height 27
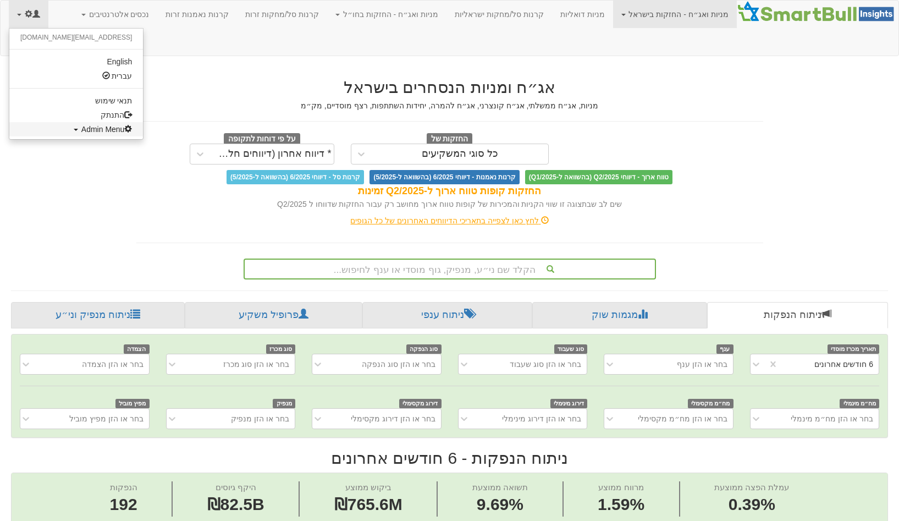
click at [81, 133] on span "Admin Menu" at bounding box center [106, 129] width 51 height 9
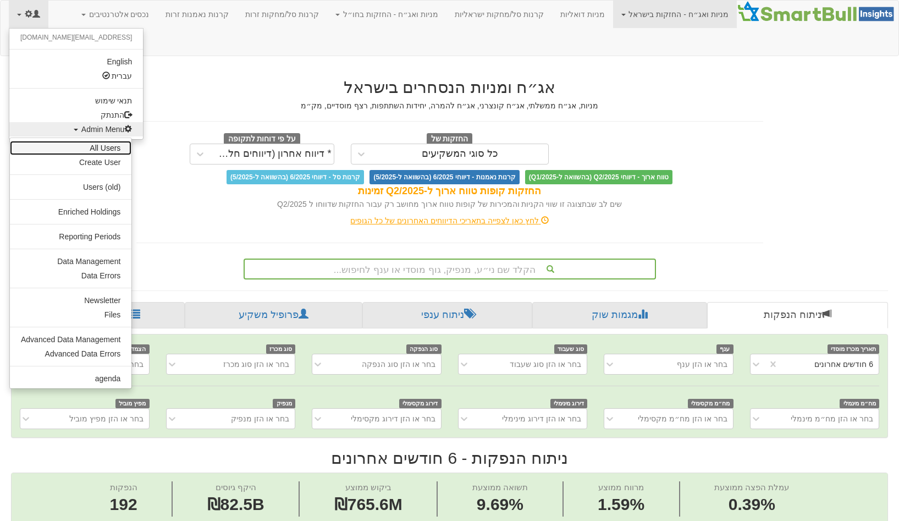
click at [110, 152] on link "All Users" at bounding box center [71, 148] width 122 height 14
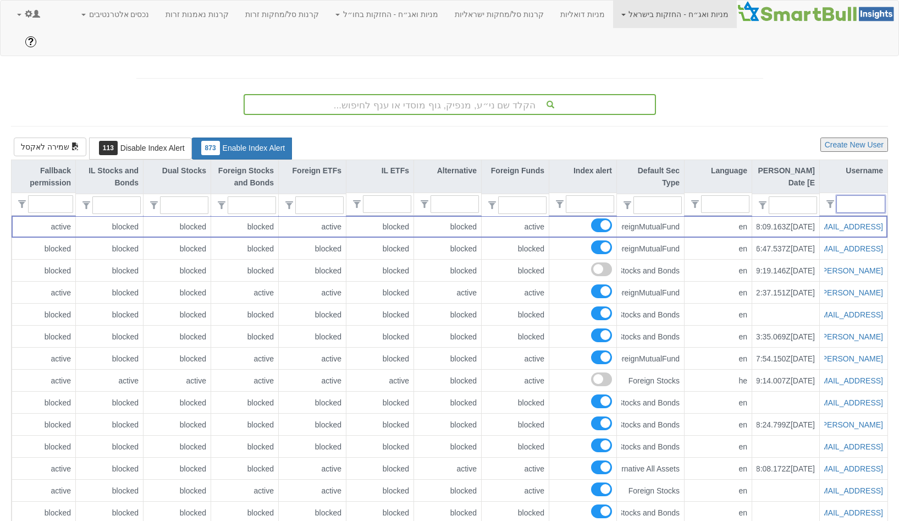
click at [855, 196] on input "text" at bounding box center [865, 204] width 39 height 16
paste input "AgrW2649"
type input "AgrW2649"
type input "0"
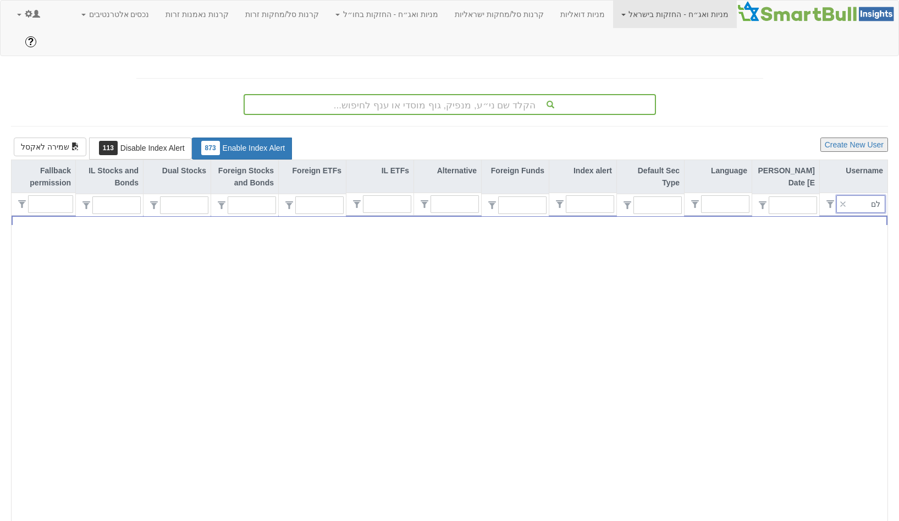
scroll to position [0, 0]
type input "koby"
type input "1"
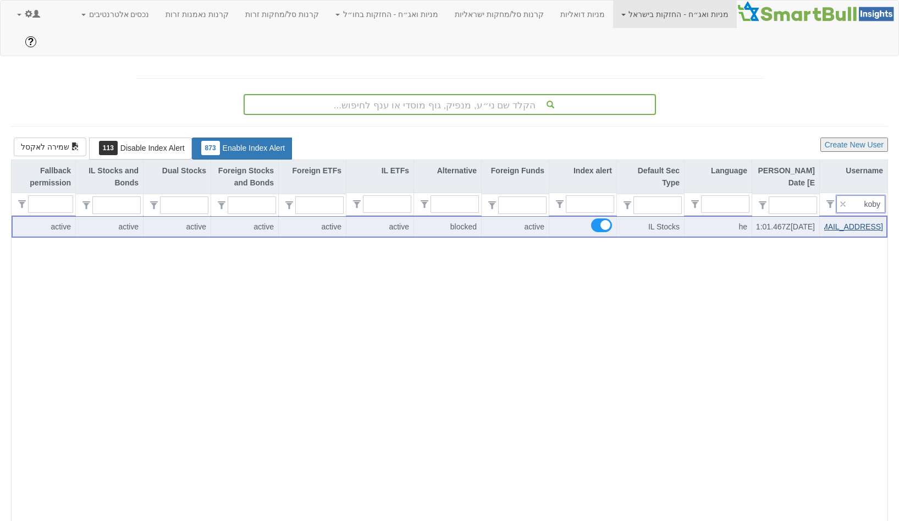
scroll to position [0, -17]
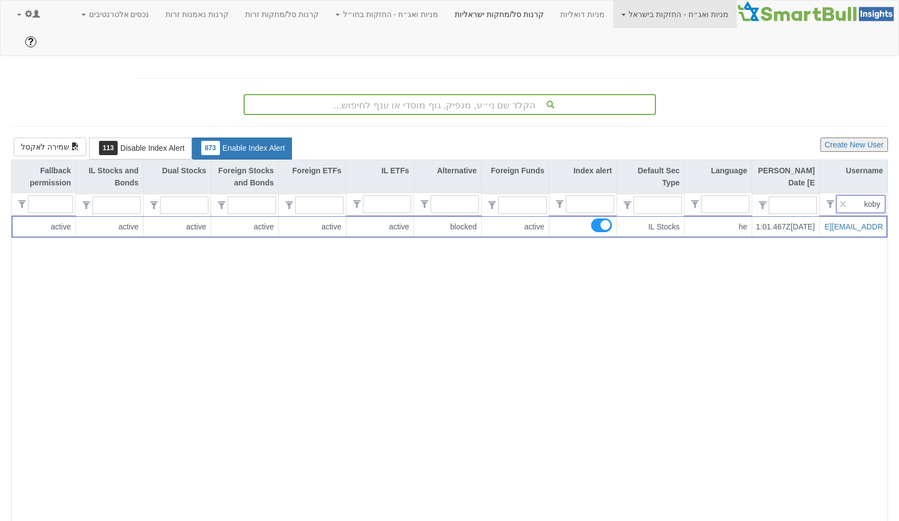
type input "koby"
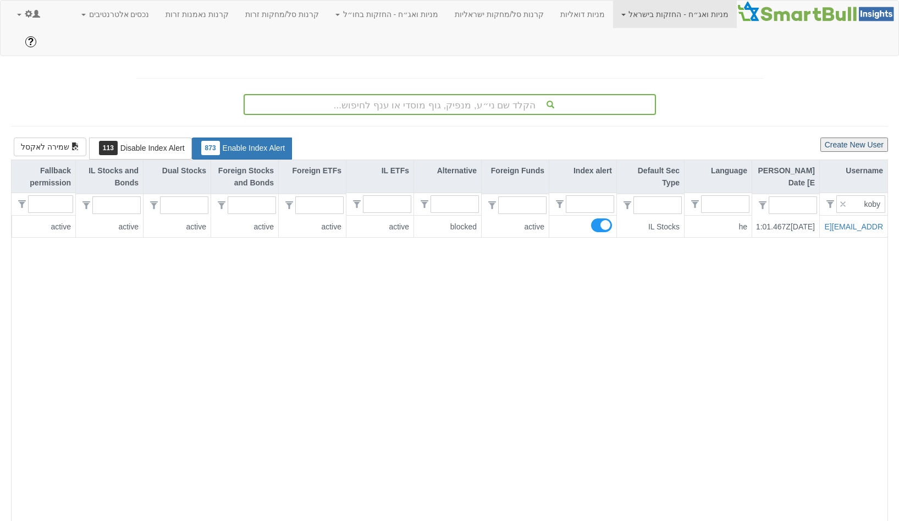
click at [837, 137] on button "Create New User" at bounding box center [854, 144] width 68 height 14
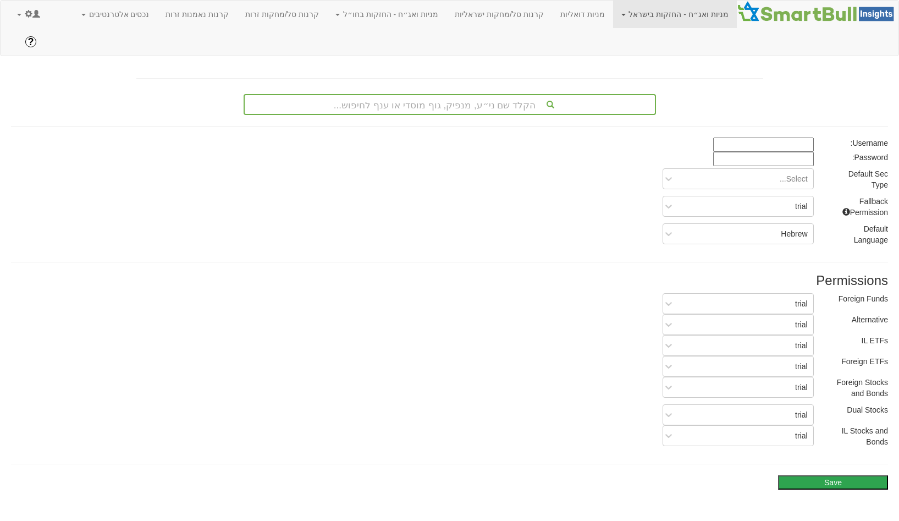
click at [801, 104] on div "הקלד שם ני״ע, מנפיק, גוף מוסדי או ענף לחיפוש... Username: Password: Default Sec…" at bounding box center [449, 289] width 893 height 444
click at [796, 137] on input at bounding box center [763, 144] width 101 height 14
paste input "[EMAIL_ADDRESS][DOMAIN_NAME]"
type input "[EMAIL_ADDRESS][DOMAIN_NAME]"
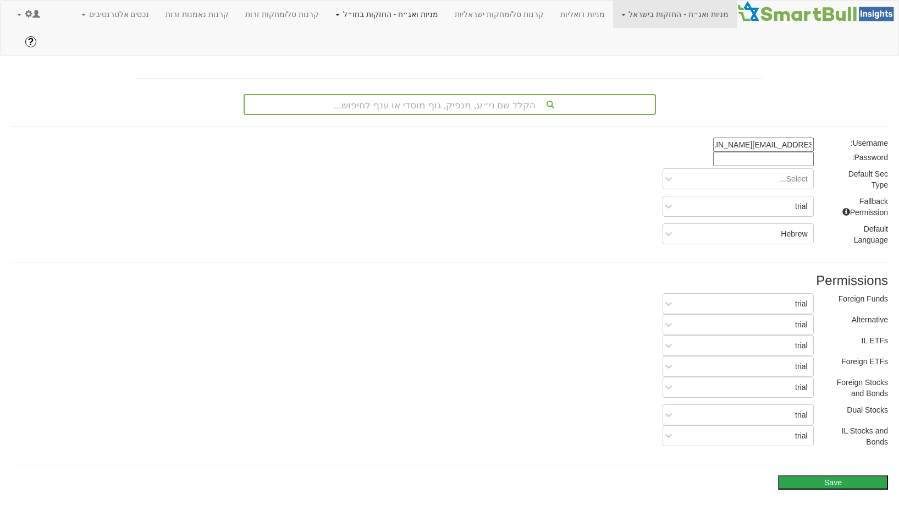
scroll to position [0, 0]
click at [773, 152] on input at bounding box center [763, 159] width 101 height 14
paste input "AgrW2649"
type input "AgrW2649"
click at [754, 170] on div "Select..." at bounding box center [746, 179] width 133 height 18
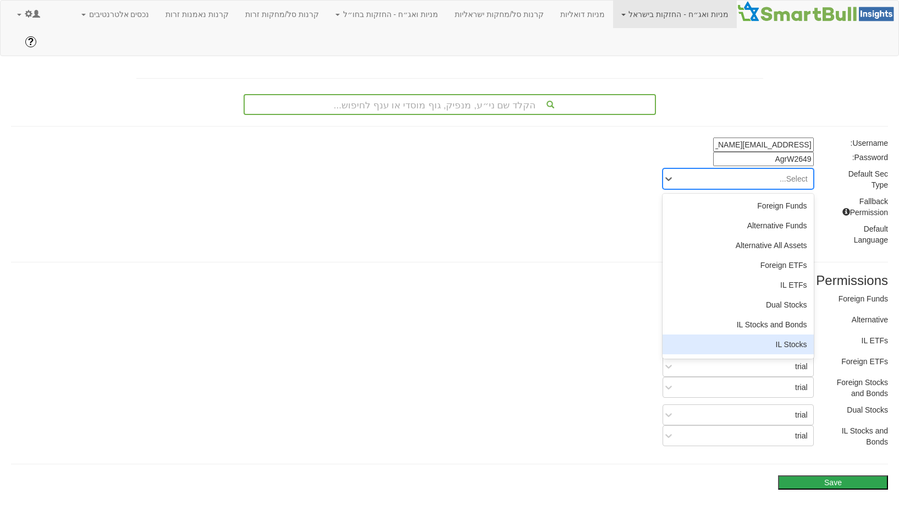
scroll to position [77, 0]
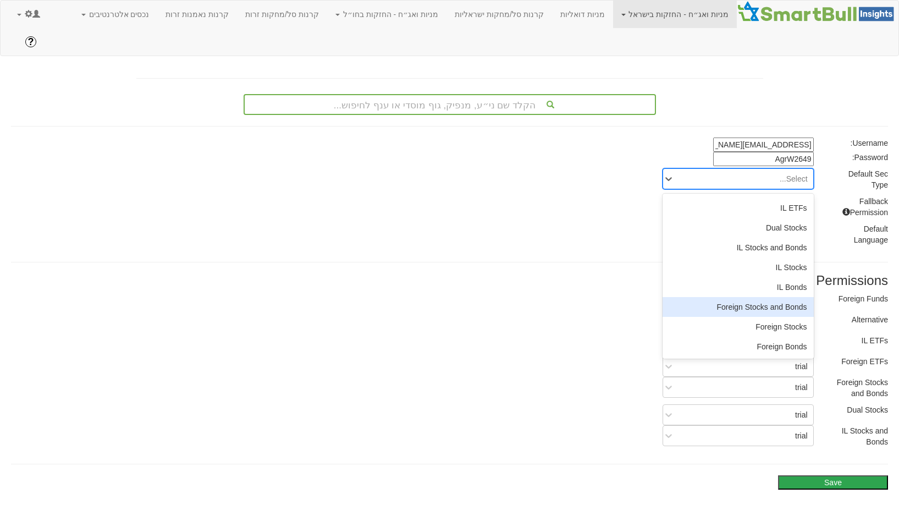
click at [741, 297] on div "Foreign Stocks and Bonds" at bounding box center [738, 307] width 151 height 20
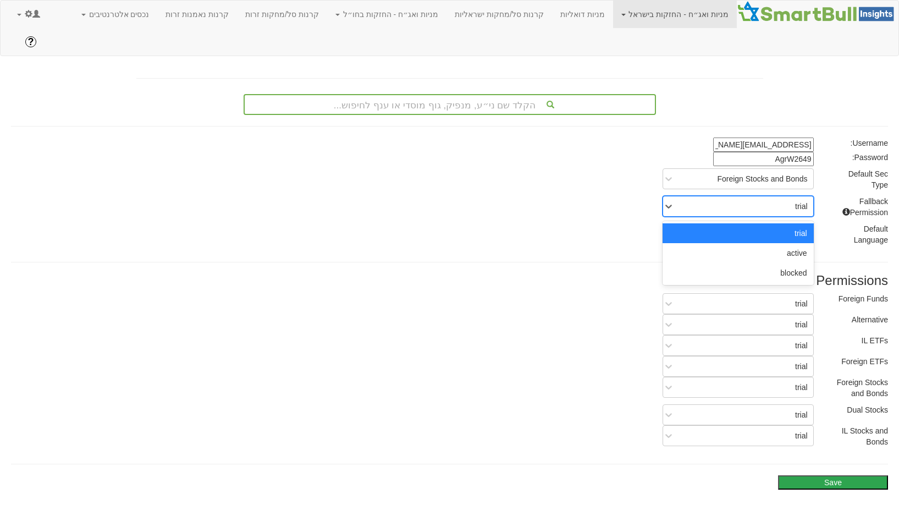
click at [787, 196] on div "trial" at bounding box center [738, 206] width 151 height 21
click at [792, 223] on div "trial" at bounding box center [738, 233] width 151 height 20
click at [802, 201] on div "trial" at bounding box center [801, 206] width 13 height 11
click at [800, 243] on div "active" at bounding box center [738, 253] width 151 height 20
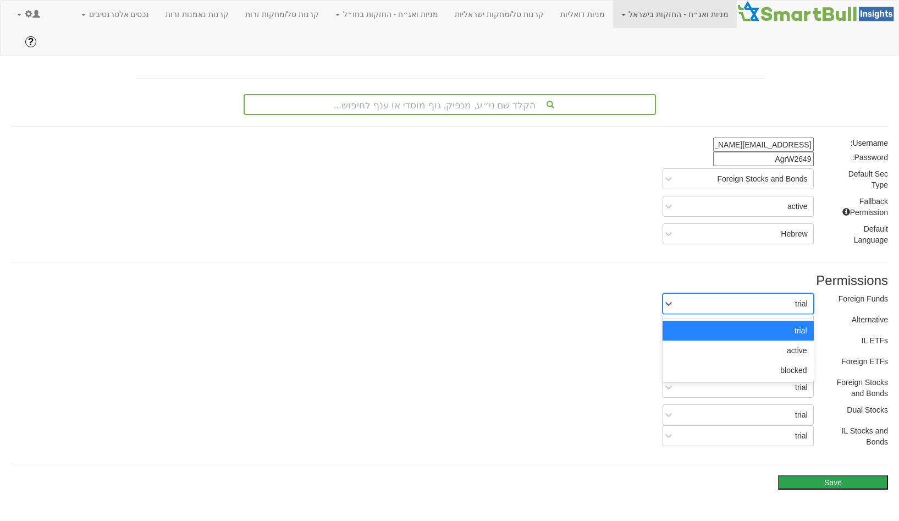
click at [795, 298] on div "trial" at bounding box center [801, 303] width 13 height 11
click at [789, 360] on div "blocked" at bounding box center [738, 370] width 151 height 20
click at [793, 316] on div "trial" at bounding box center [746, 325] width 133 height 18
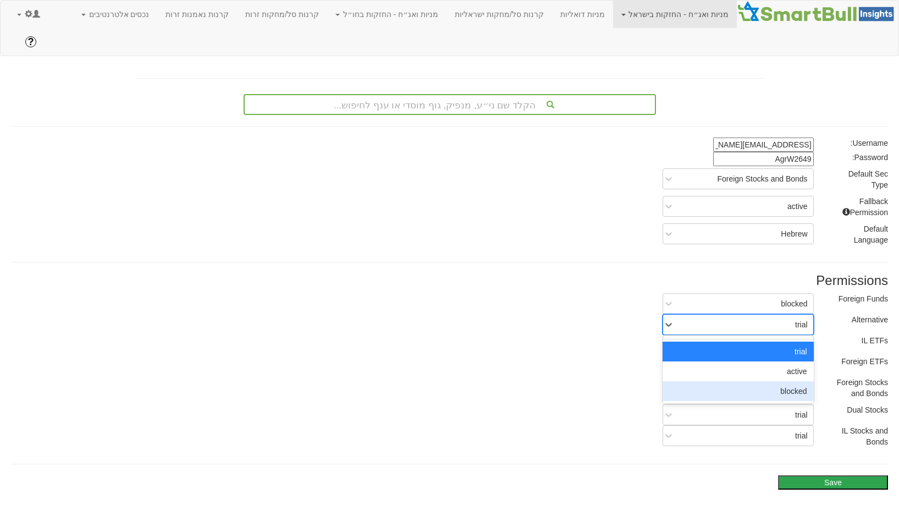
click at [794, 381] on div "blocked" at bounding box center [738, 391] width 151 height 20
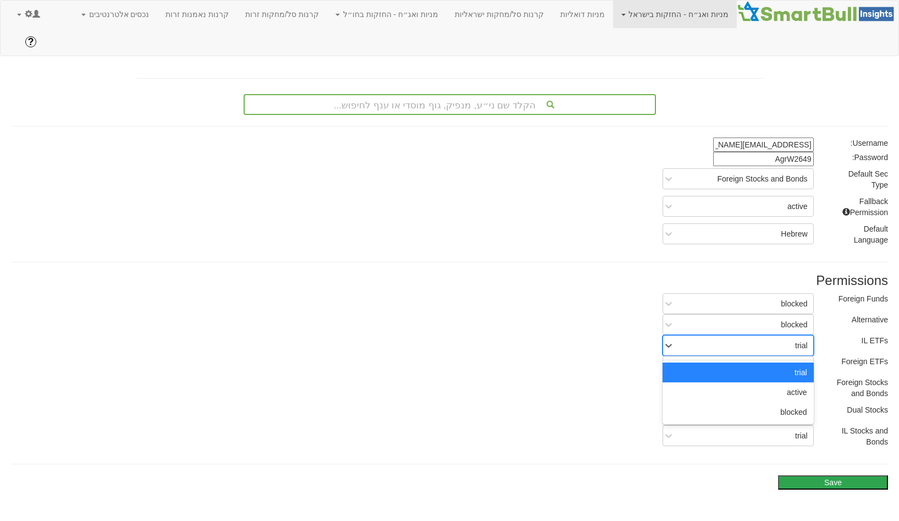
click at [796, 336] on div "trial" at bounding box center [746, 345] width 133 height 18
click at [794, 382] on div "active" at bounding box center [738, 392] width 151 height 20
click at [797, 340] on div "active" at bounding box center [797, 345] width 20 height 11
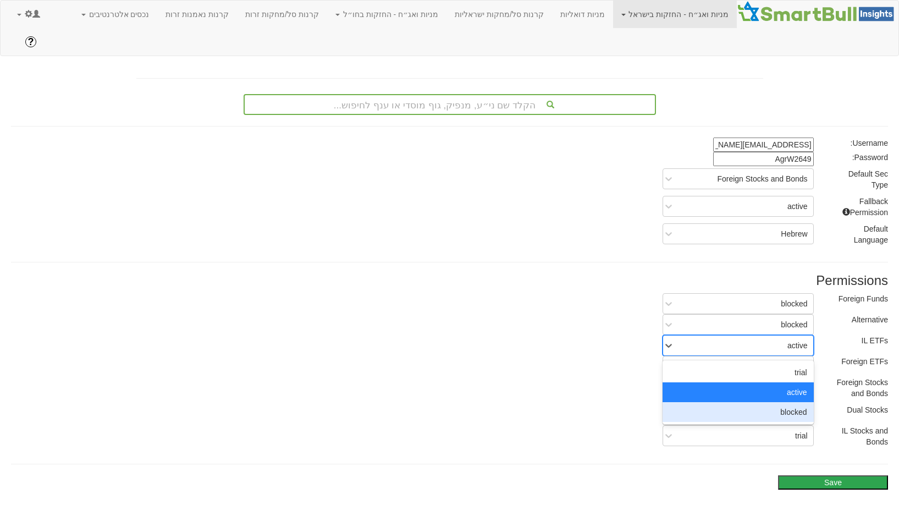
click at [796, 402] on div "blocked" at bounding box center [738, 412] width 151 height 20
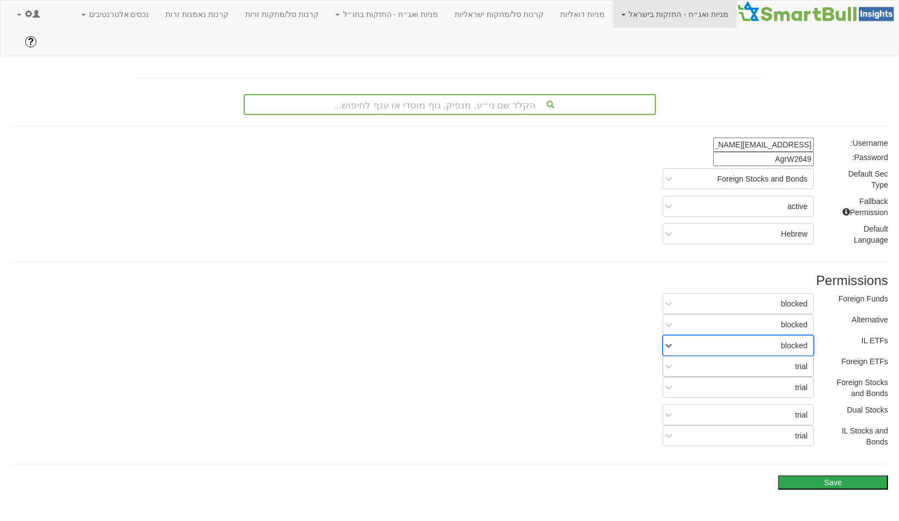
click at [797, 357] on div "trial" at bounding box center [746, 366] width 133 height 18
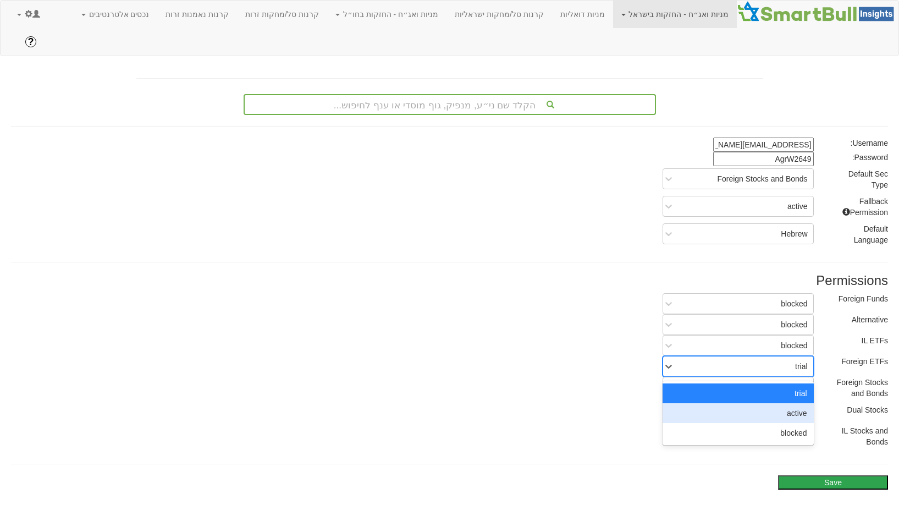
click at [797, 403] on div "active" at bounding box center [738, 413] width 151 height 20
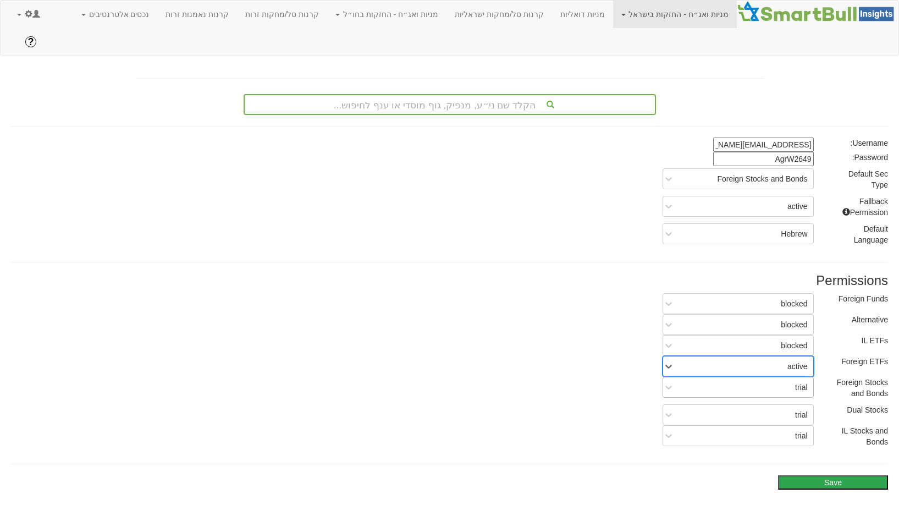
click at [797, 378] on div "trial" at bounding box center [746, 387] width 133 height 18
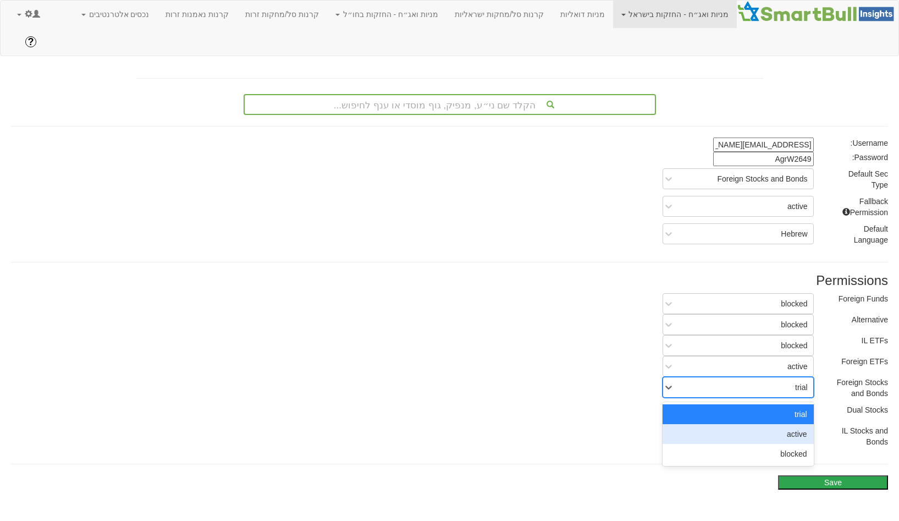
click at [797, 424] on div "active" at bounding box center [738, 434] width 151 height 20
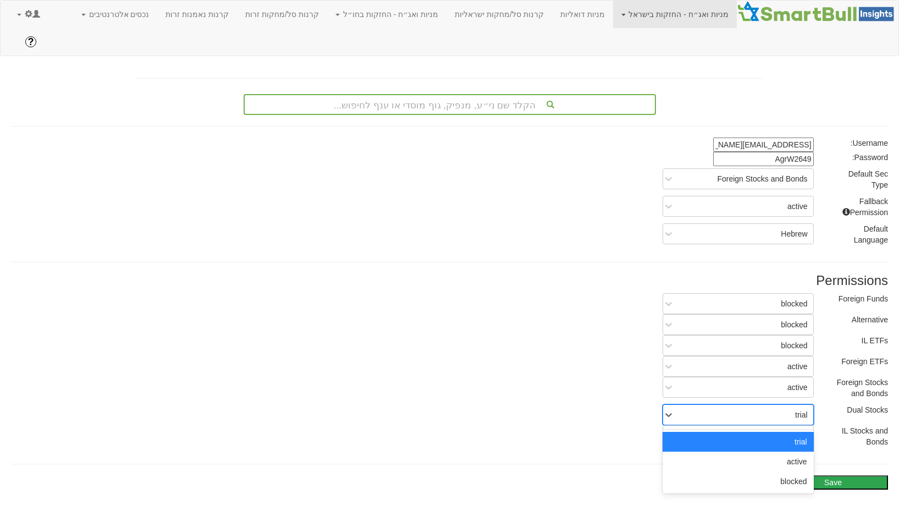
click at [791, 406] on div "trial" at bounding box center [746, 415] width 133 height 18
click at [791, 451] on div "active" at bounding box center [738, 461] width 151 height 20
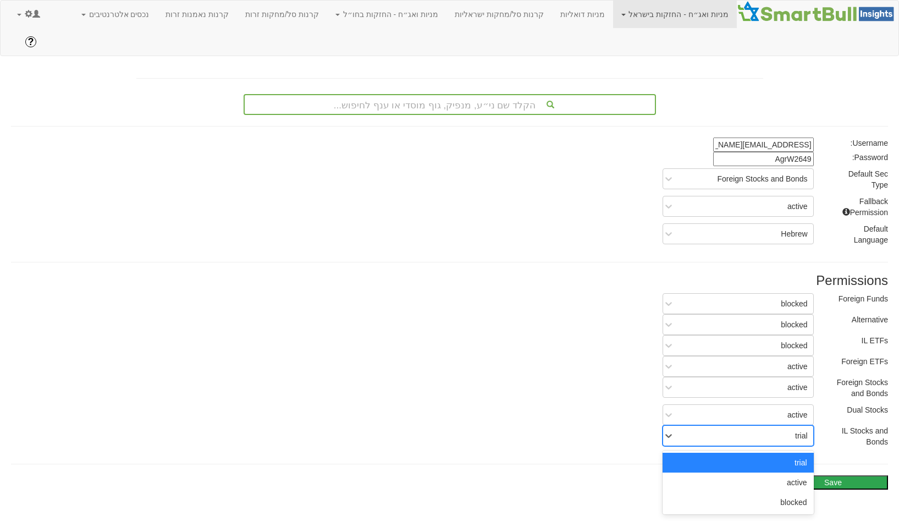
click at [794, 427] on div "trial" at bounding box center [746, 436] width 133 height 18
click at [792, 472] on div "active" at bounding box center [738, 482] width 151 height 20
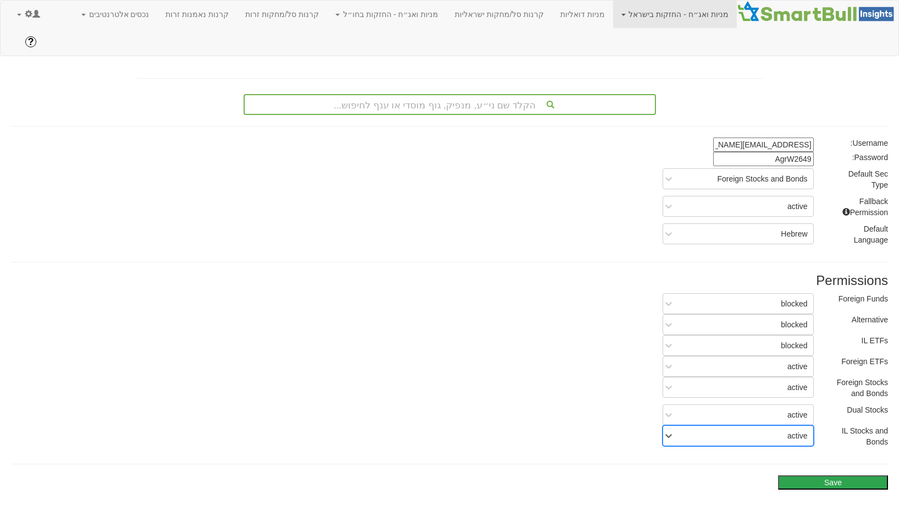
click at [826, 475] on button "Save" at bounding box center [833, 482] width 110 height 14
click at [776, 137] on input "[EMAIL_ADDRESS][DOMAIN_NAME]" at bounding box center [763, 144] width 101 height 14
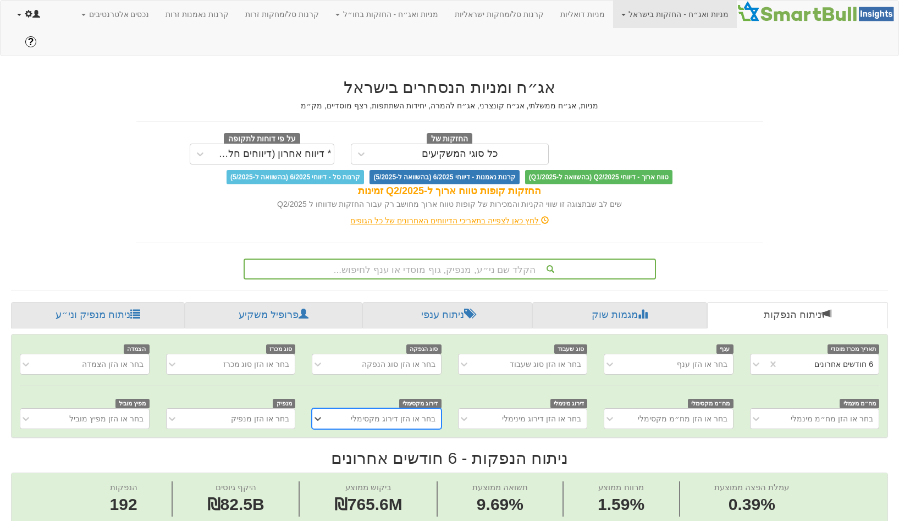
click at [36, 14] on span at bounding box center [36, 14] width 8 height 8
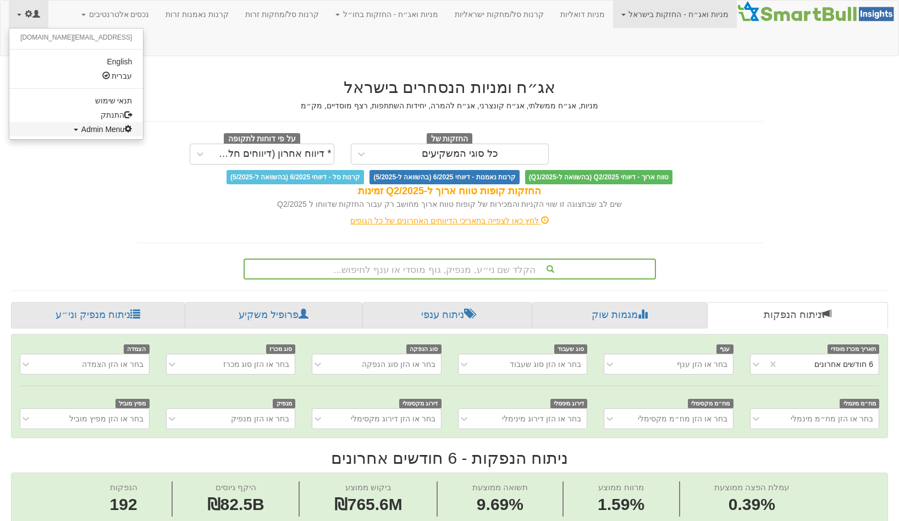
click at [73, 134] on link "Admin Menu" at bounding box center [76, 129] width 134 height 14
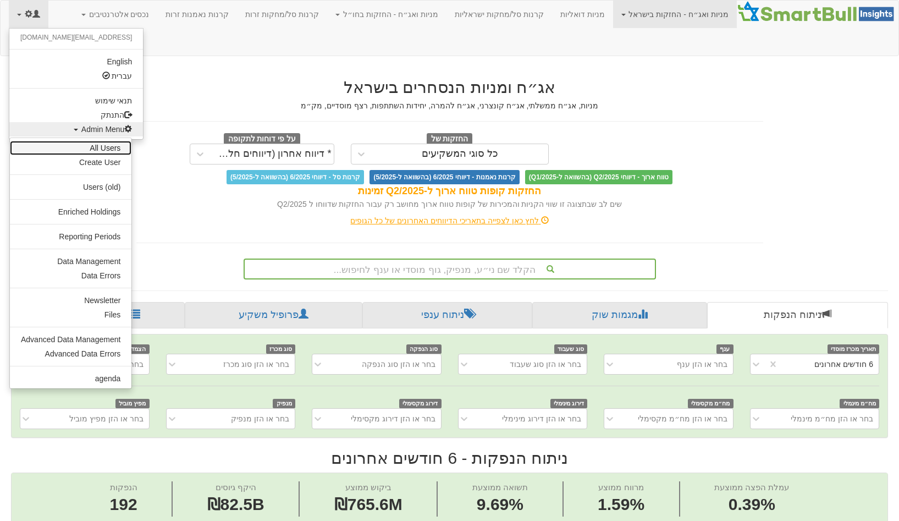
click at [114, 148] on link "All Users" at bounding box center [71, 148] width 122 height 14
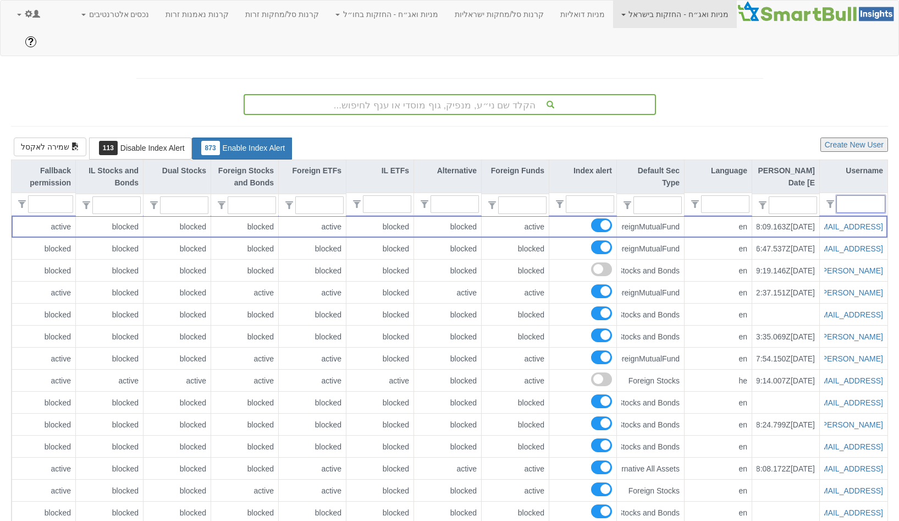
click at [855, 196] on input "text" at bounding box center [865, 204] width 39 height 16
paste input "[EMAIL_ADDRESS][DOMAIN_NAME]"
type input "[EMAIL_ADDRESS][DOMAIN_NAME]"
